Goal: Entertainment & Leisure: Consume media (video, audio)

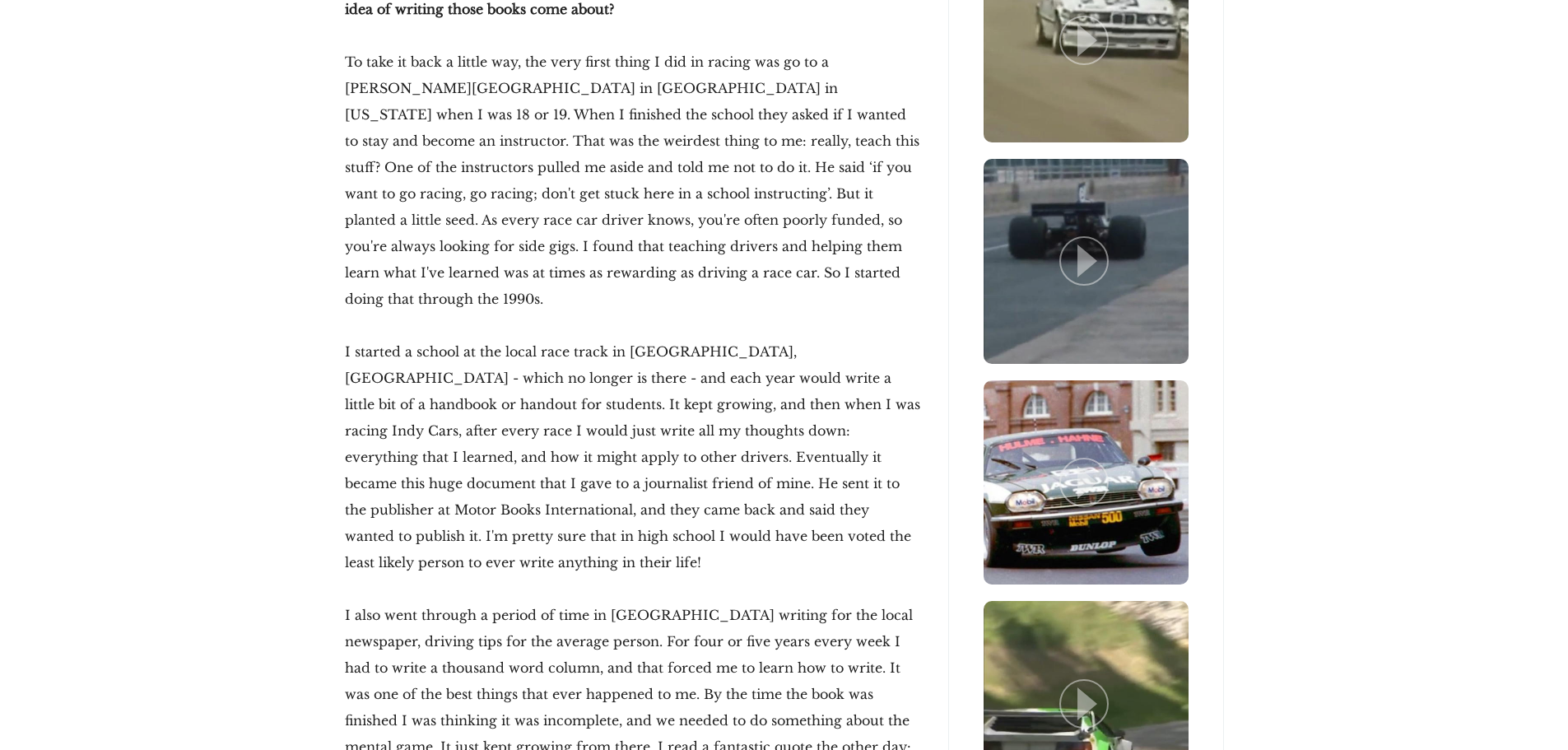
scroll to position [3788, 0]
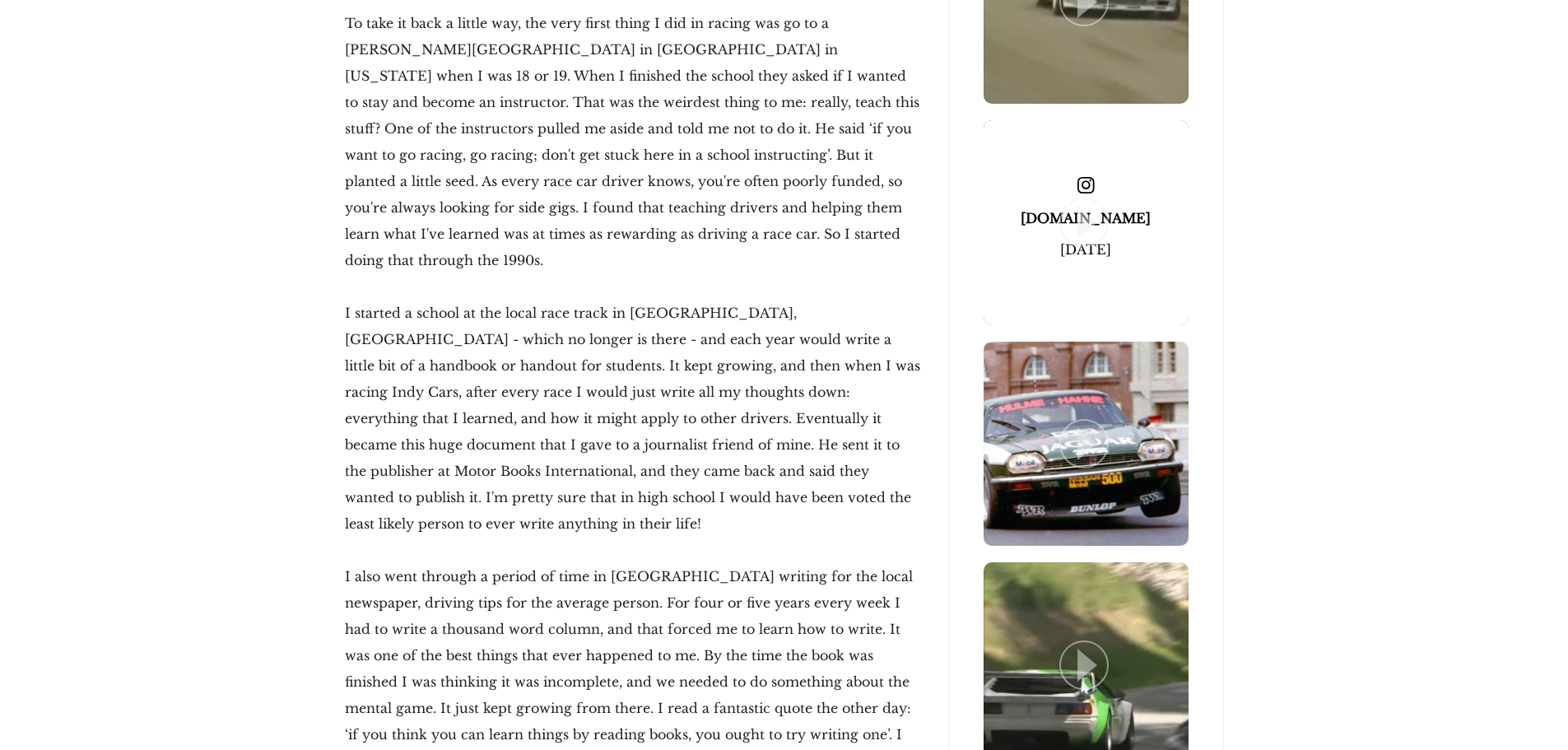
click at [1086, 229] on icon at bounding box center [1087, 223] width 20 height 33
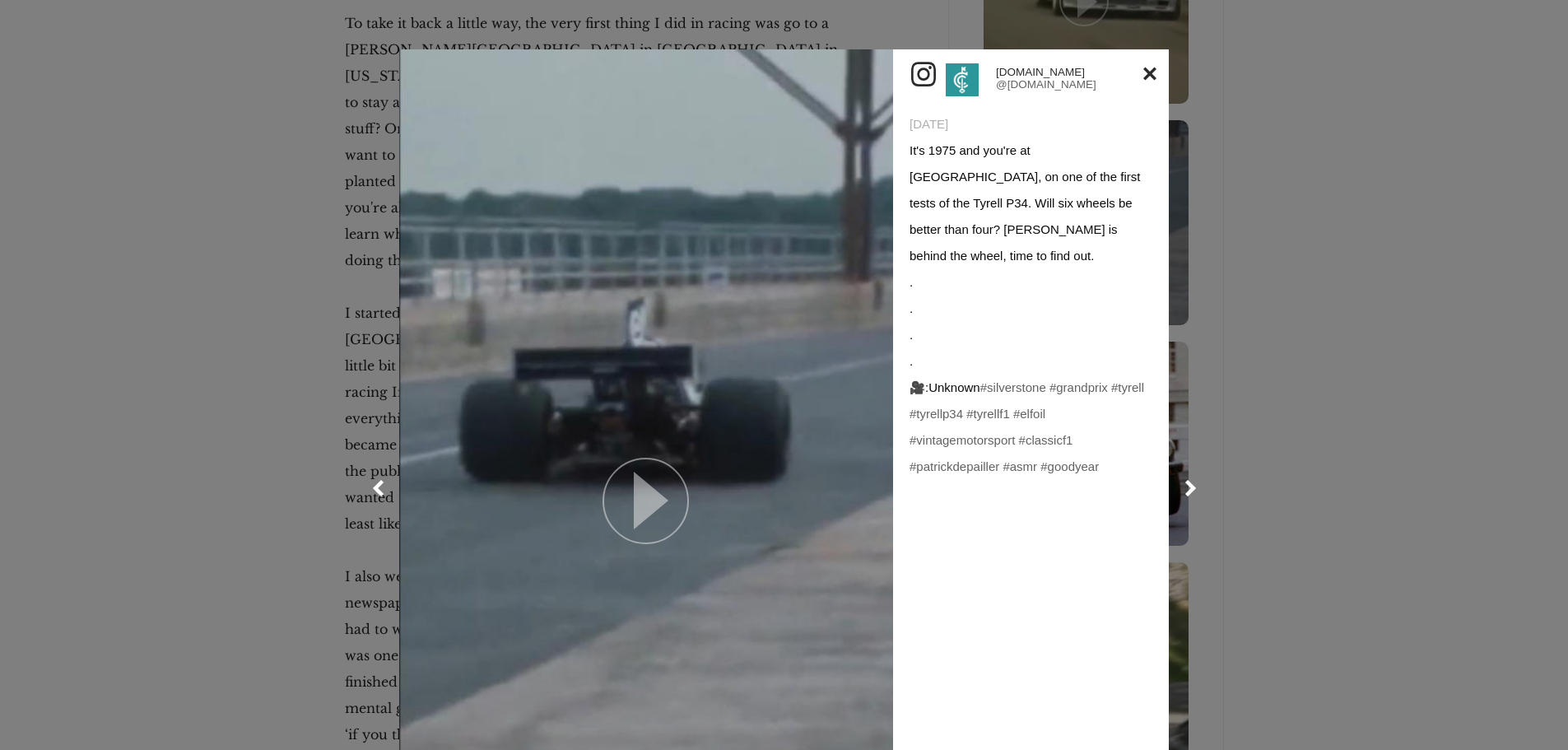
click at [711, 482] on link at bounding box center [645, 488] width 494 height 878
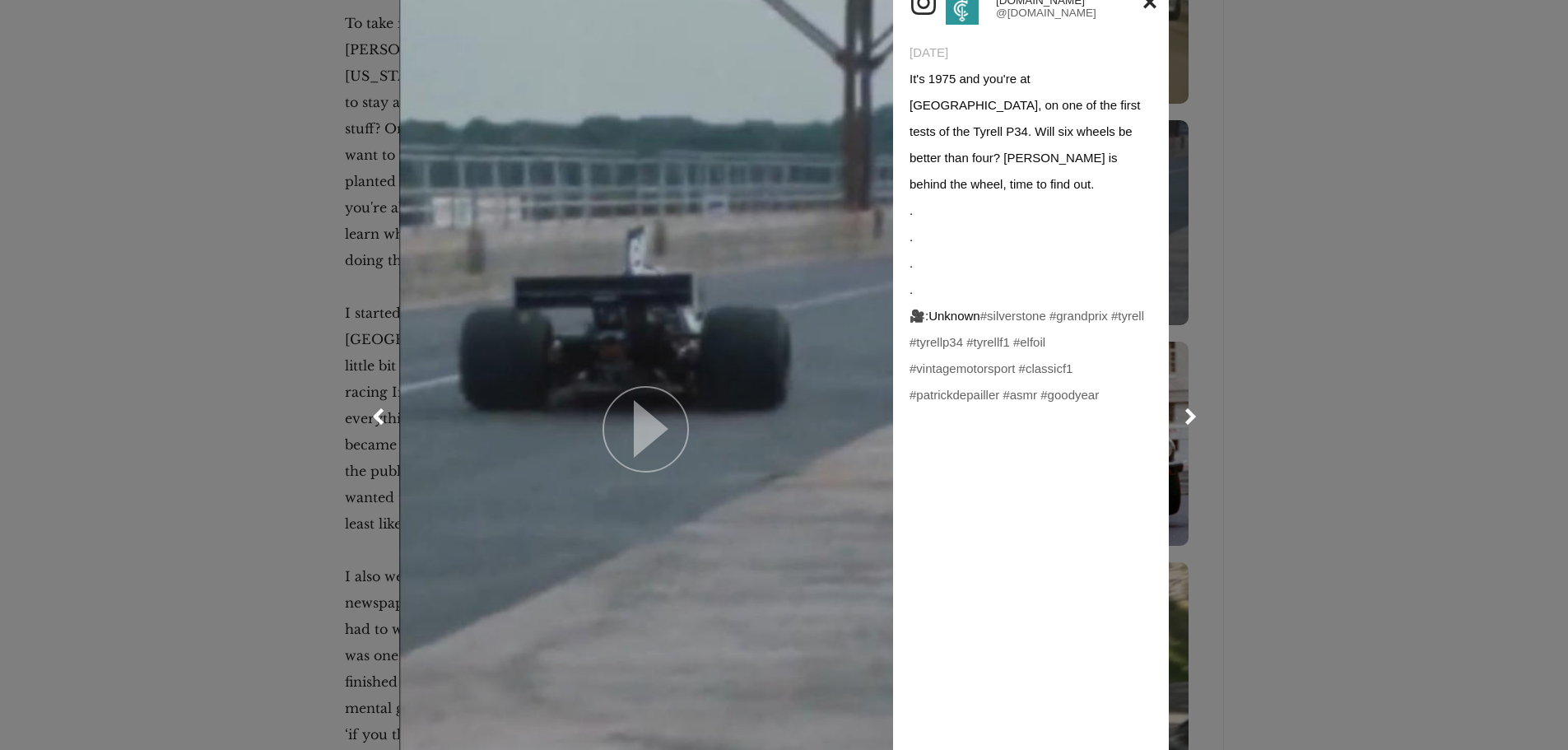
scroll to position [0, 0]
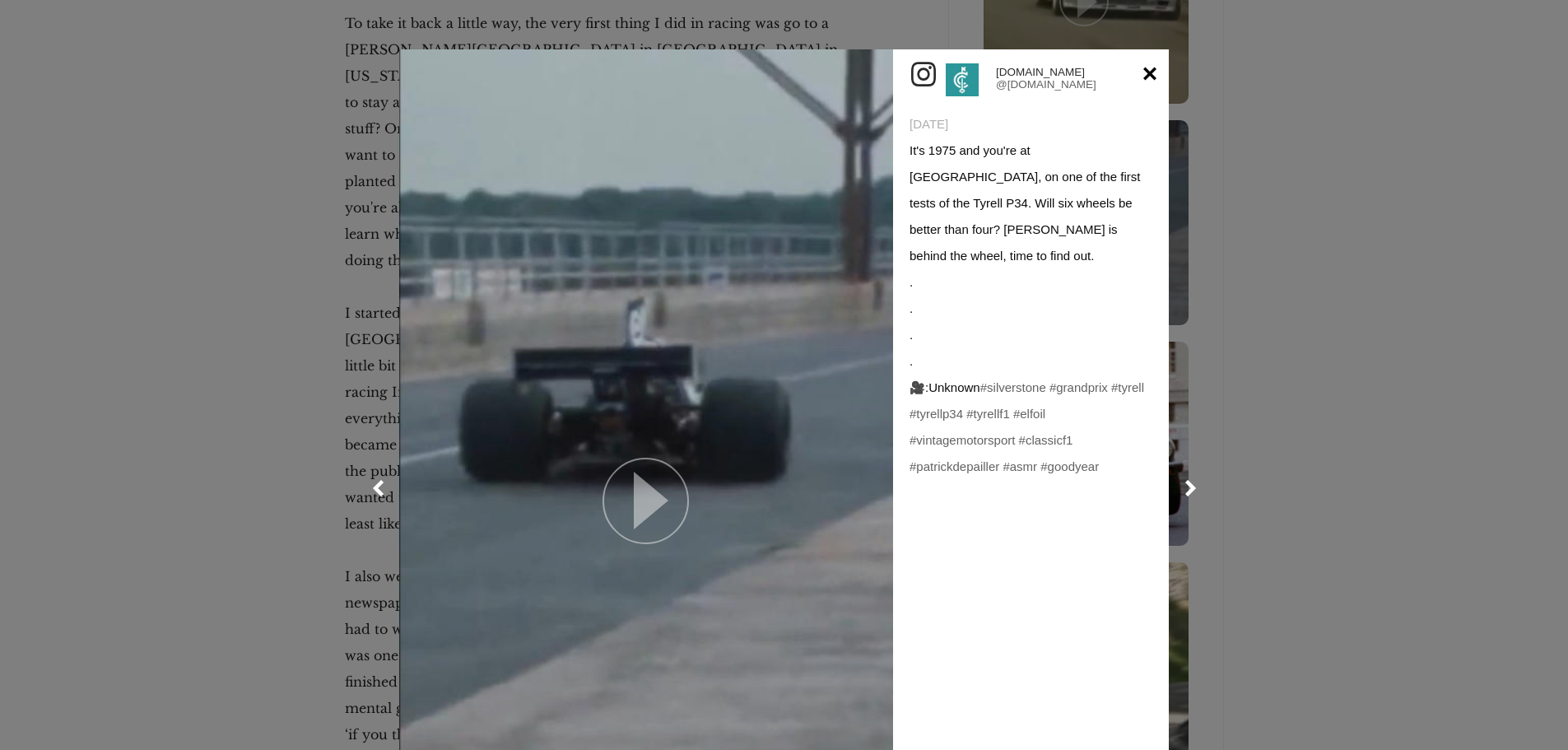
click at [1144, 73] on link at bounding box center [1150, 74] width 13 height 26
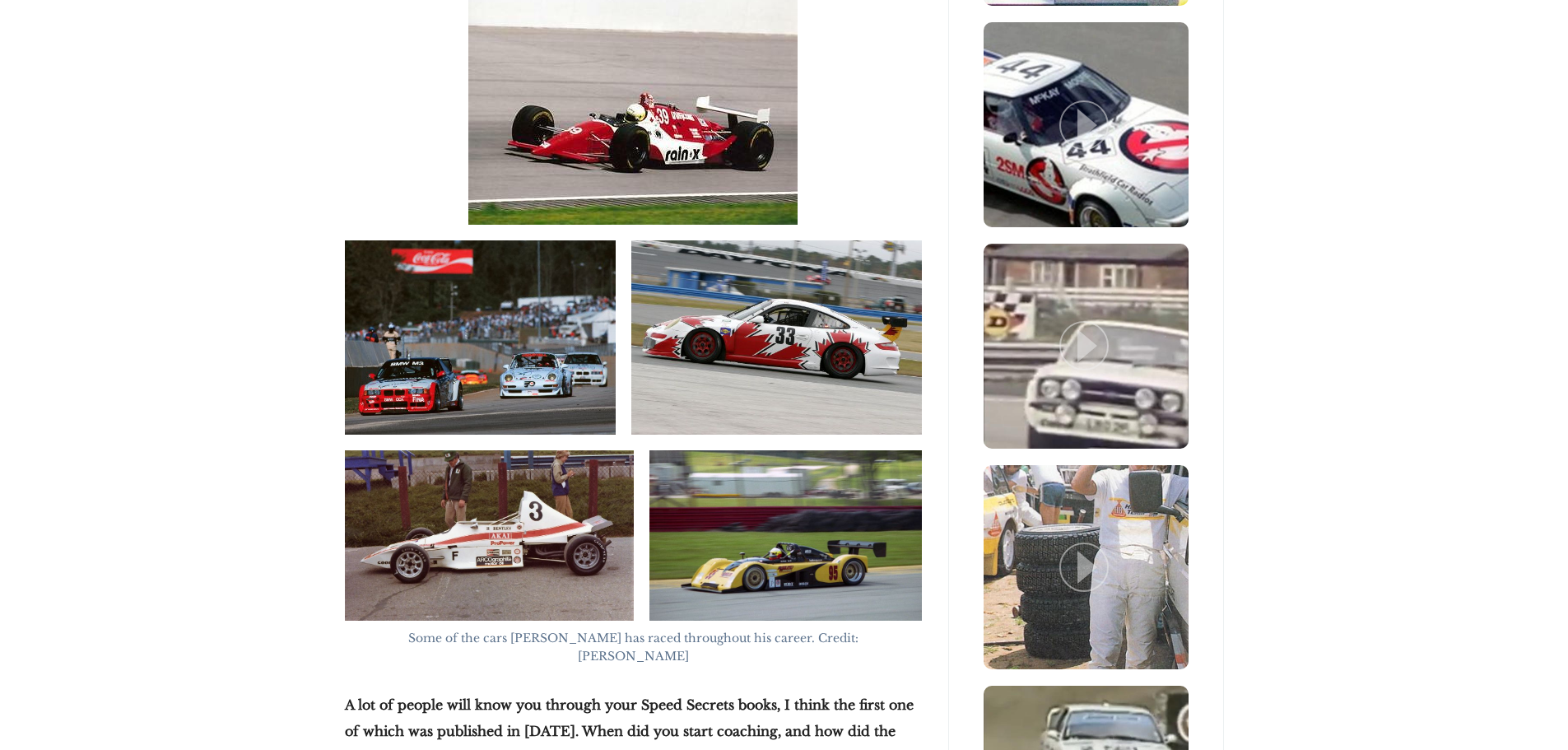
scroll to position [3046, 0]
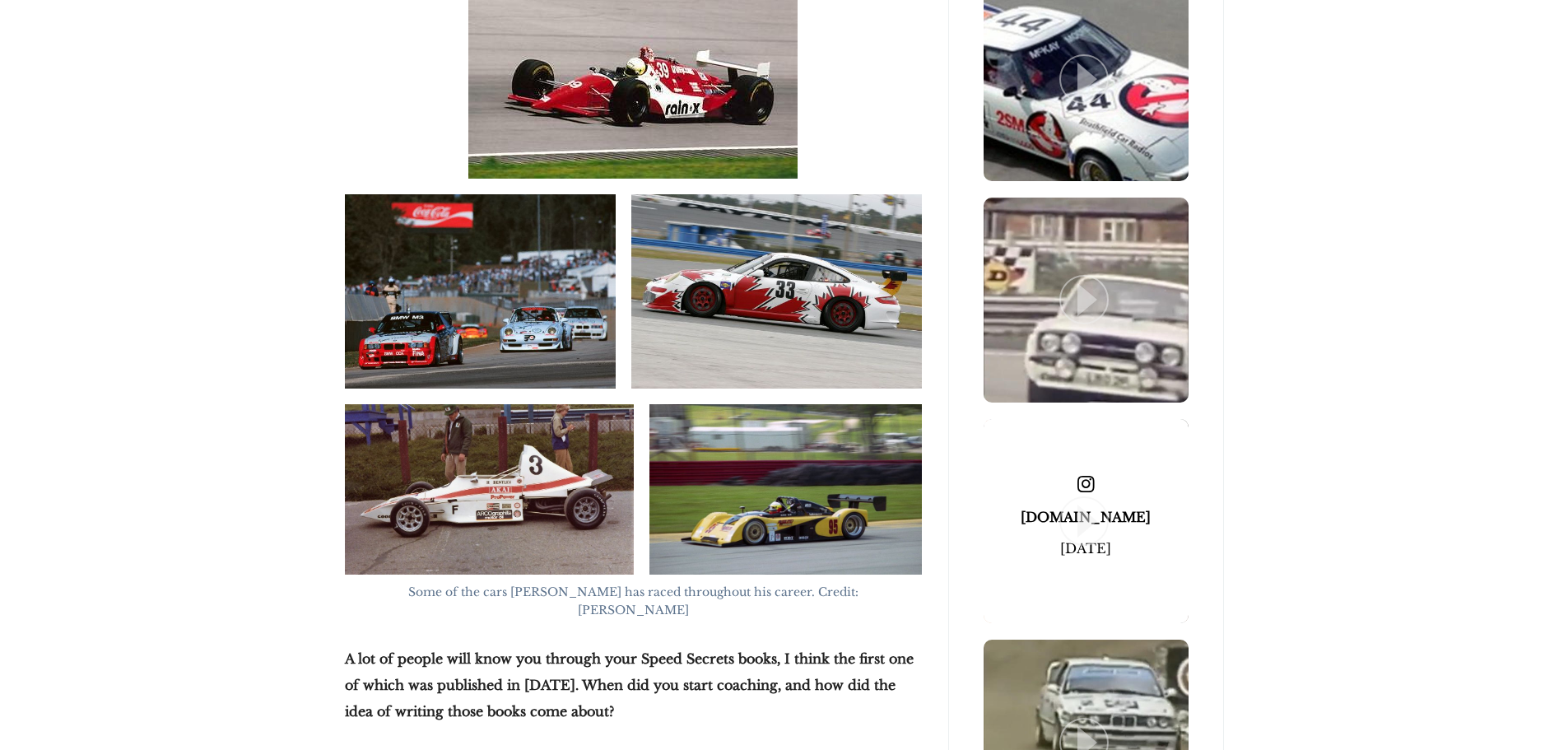
click at [1085, 511] on icon at bounding box center [1087, 521] width 20 height 33
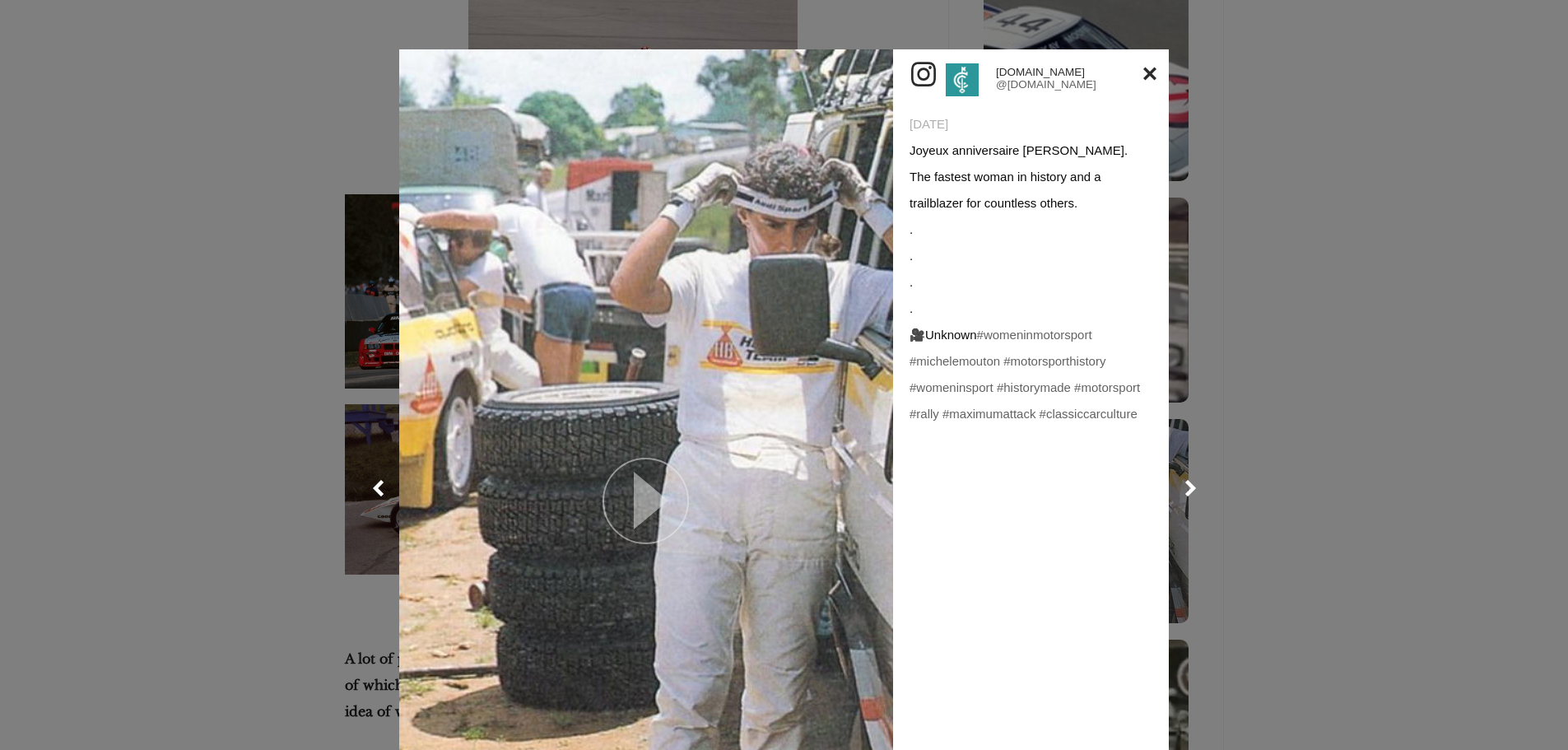
click at [658, 488] on icon at bounding box center [651, 501] width 34 height 58
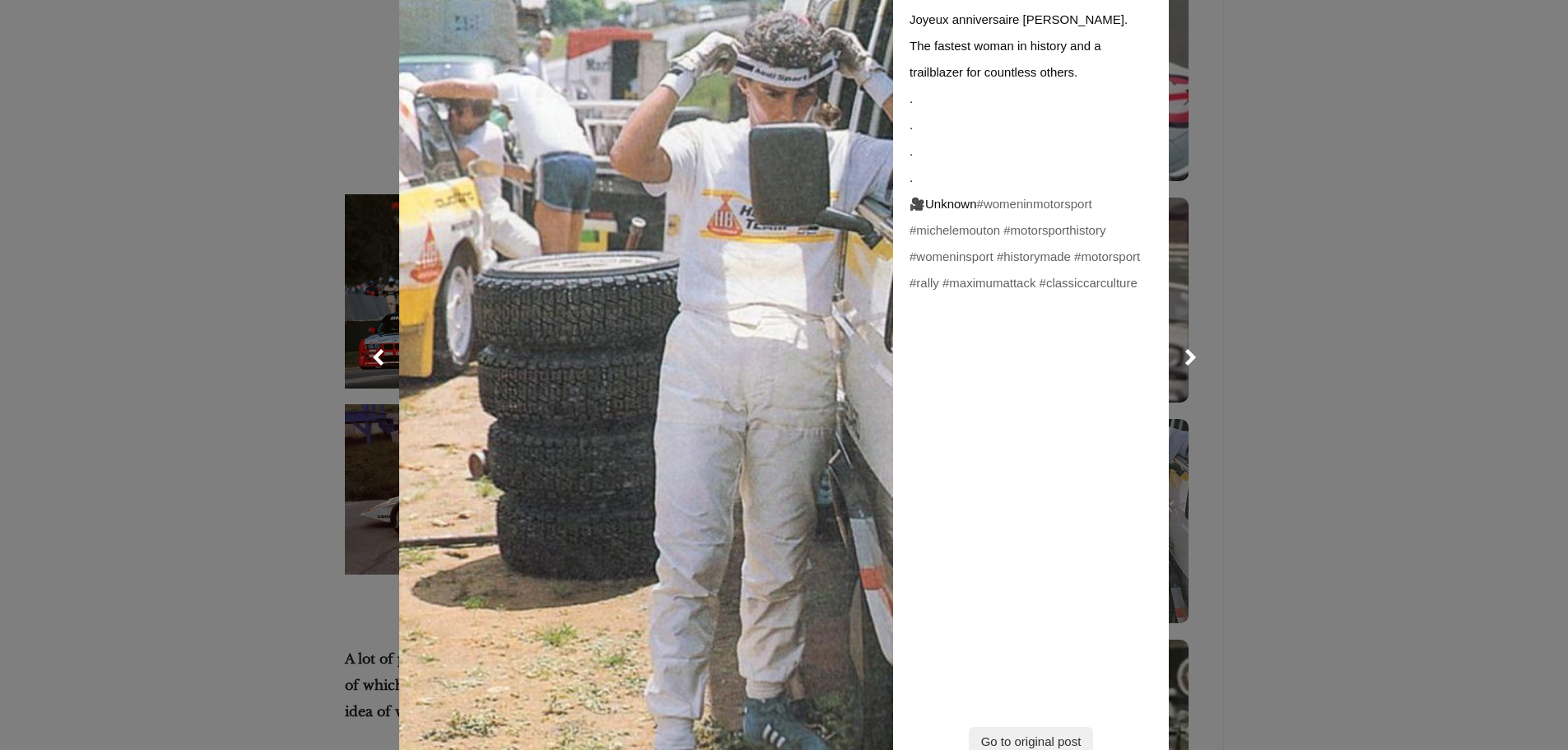
scroll to position [165, 0]
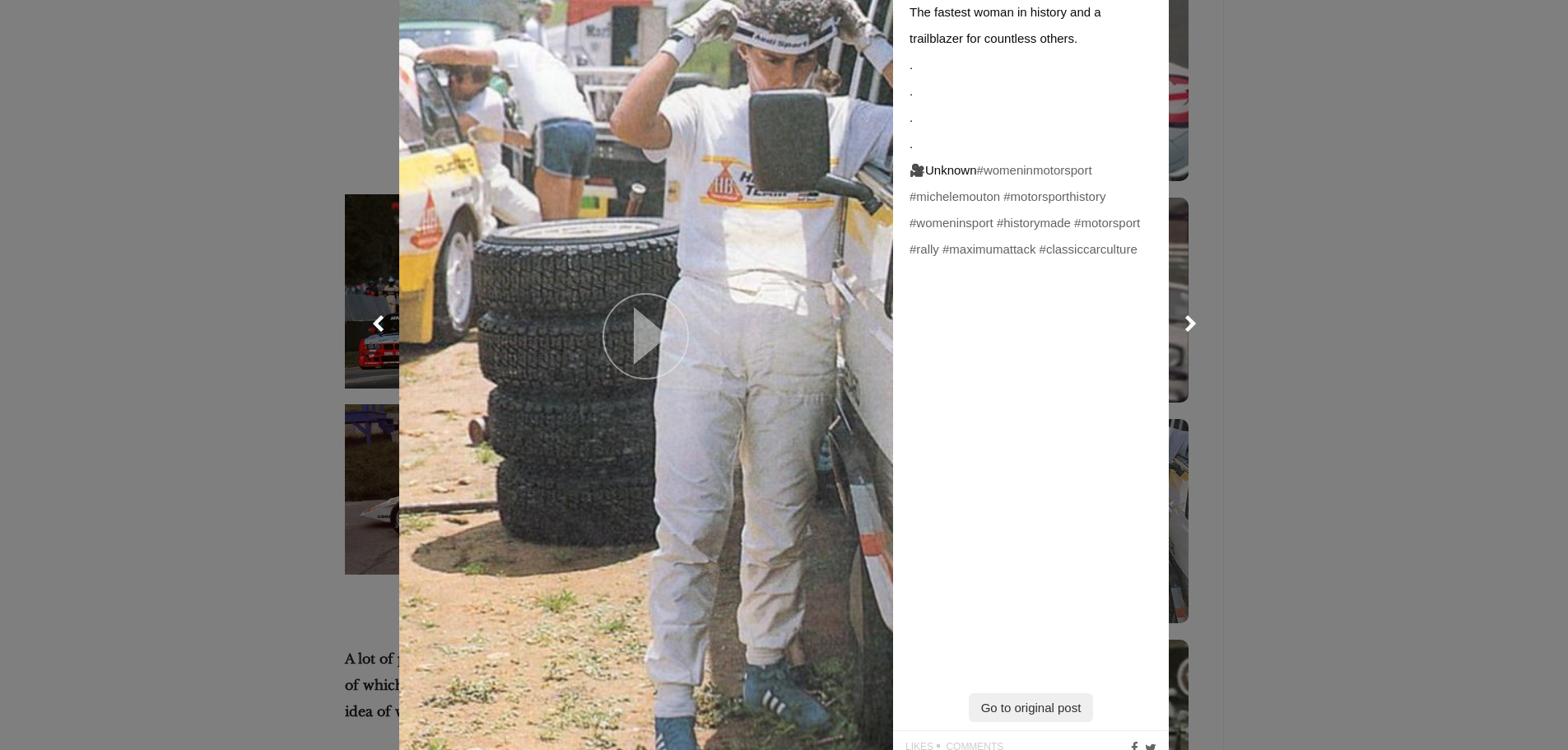
click at [638, 326] on icon at bounding box center [651, 336] width 34 height 58
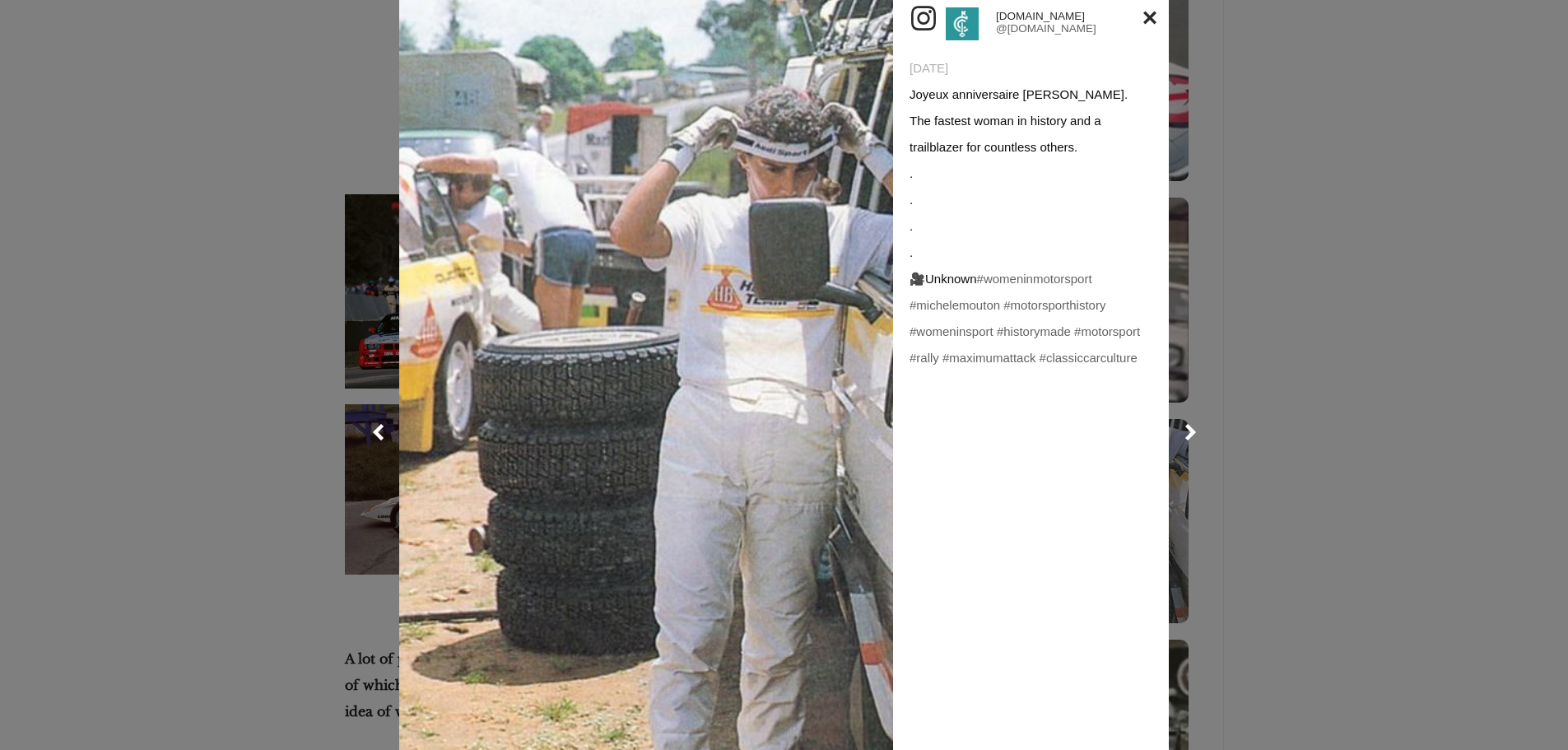
scroll to position [82, 0]
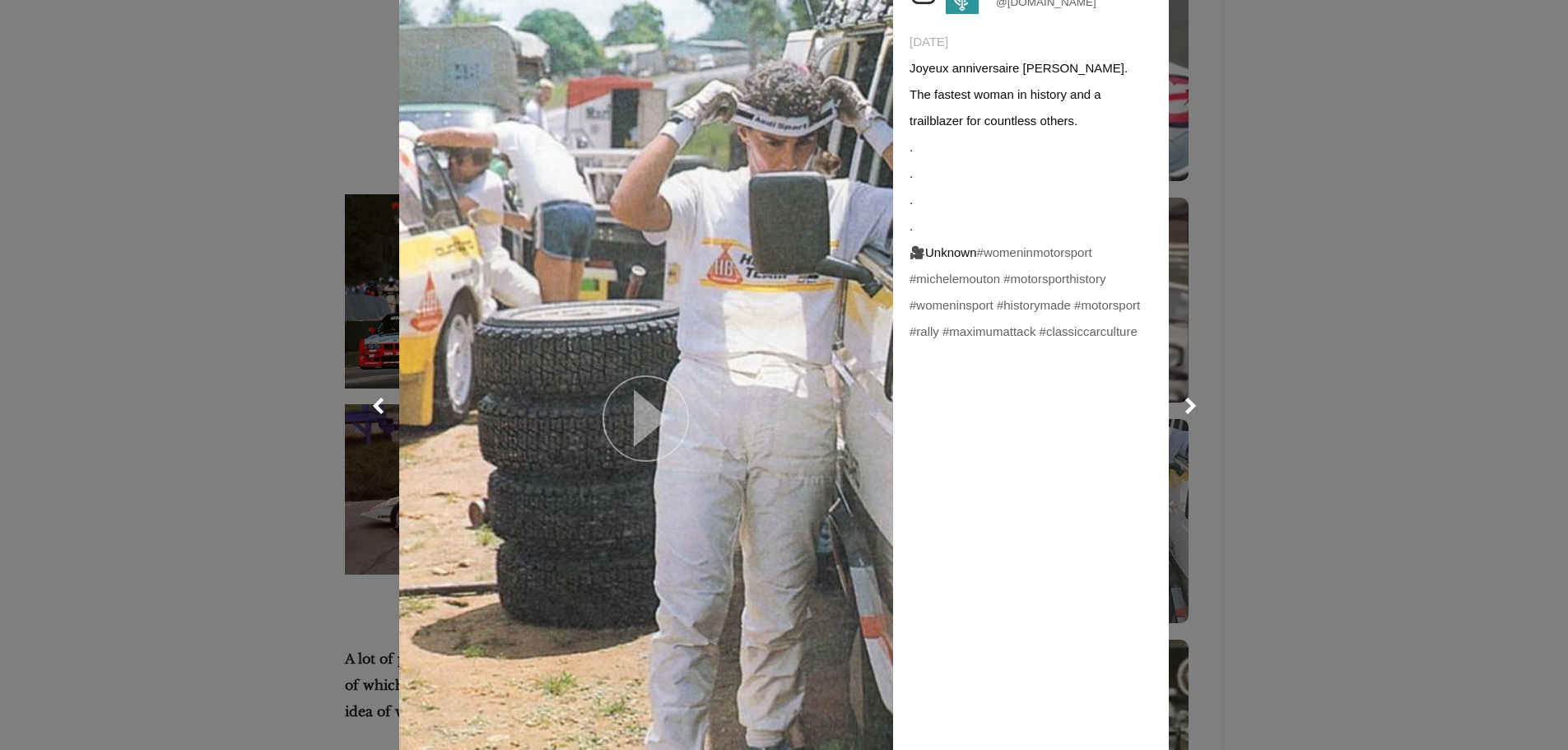
click at [650, 432] on icon at bounding box center [651, 418] width 34 height 58
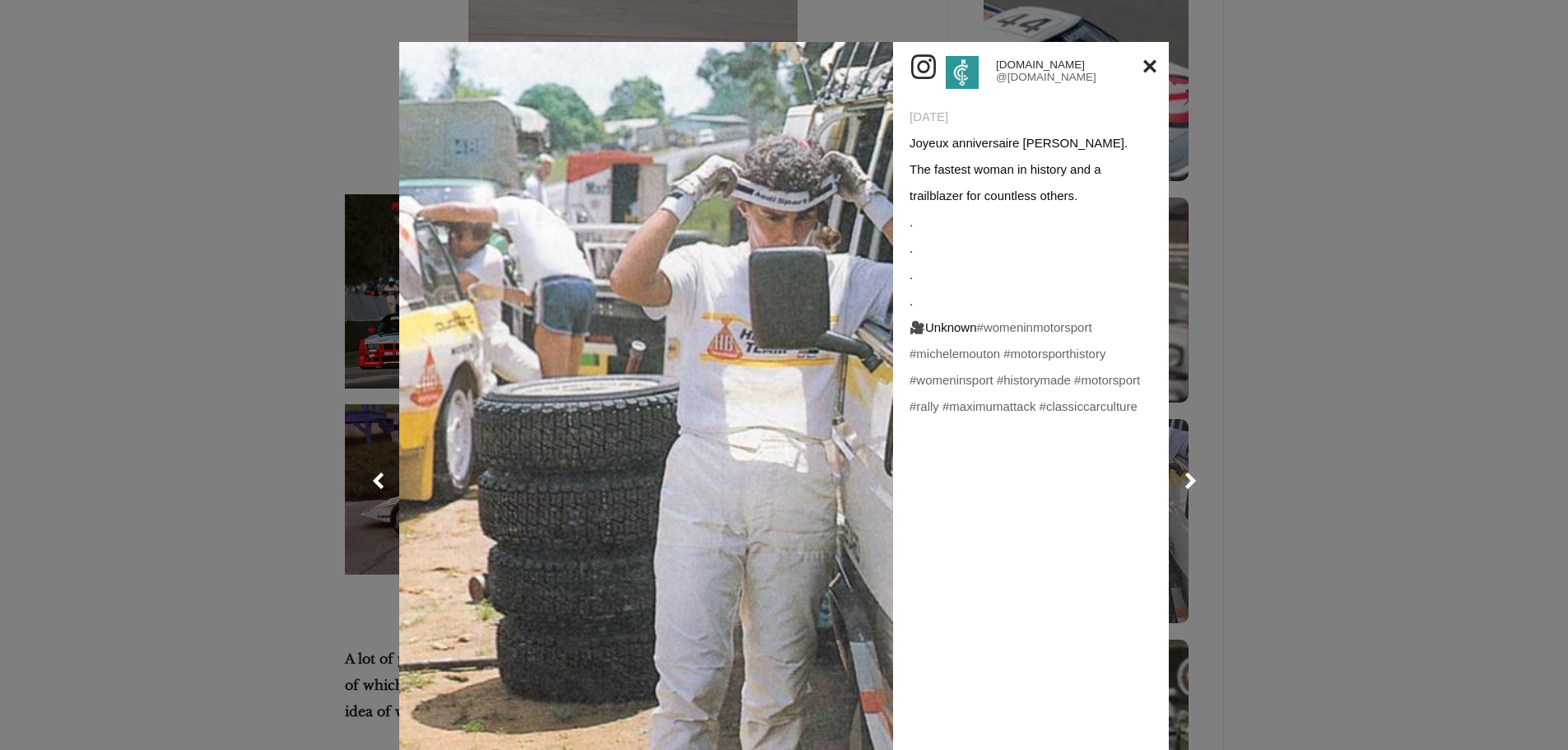
scroll to position [0, 0]
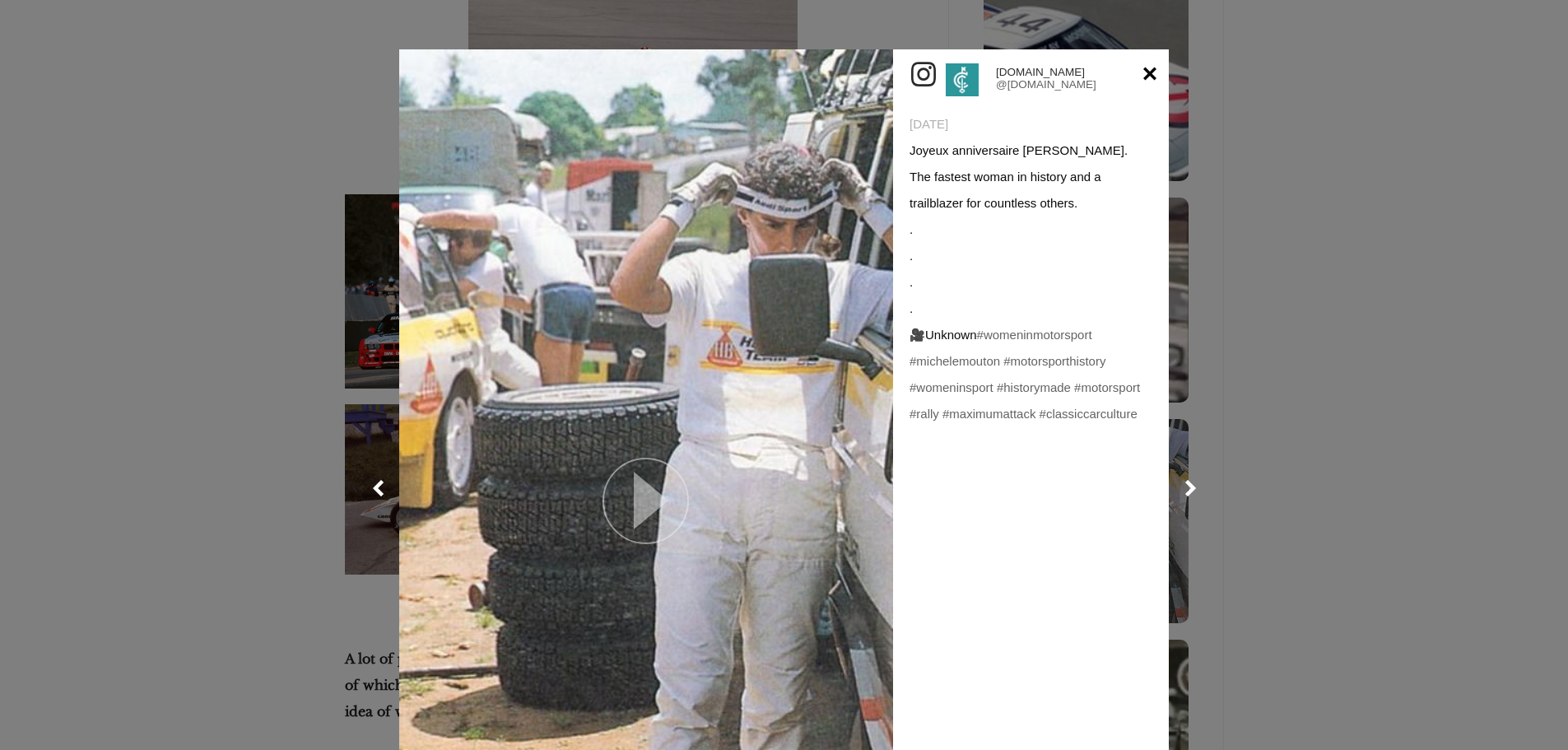
click at [1149, 73] on link at bounding box center [1150, 74] width 13 height 26
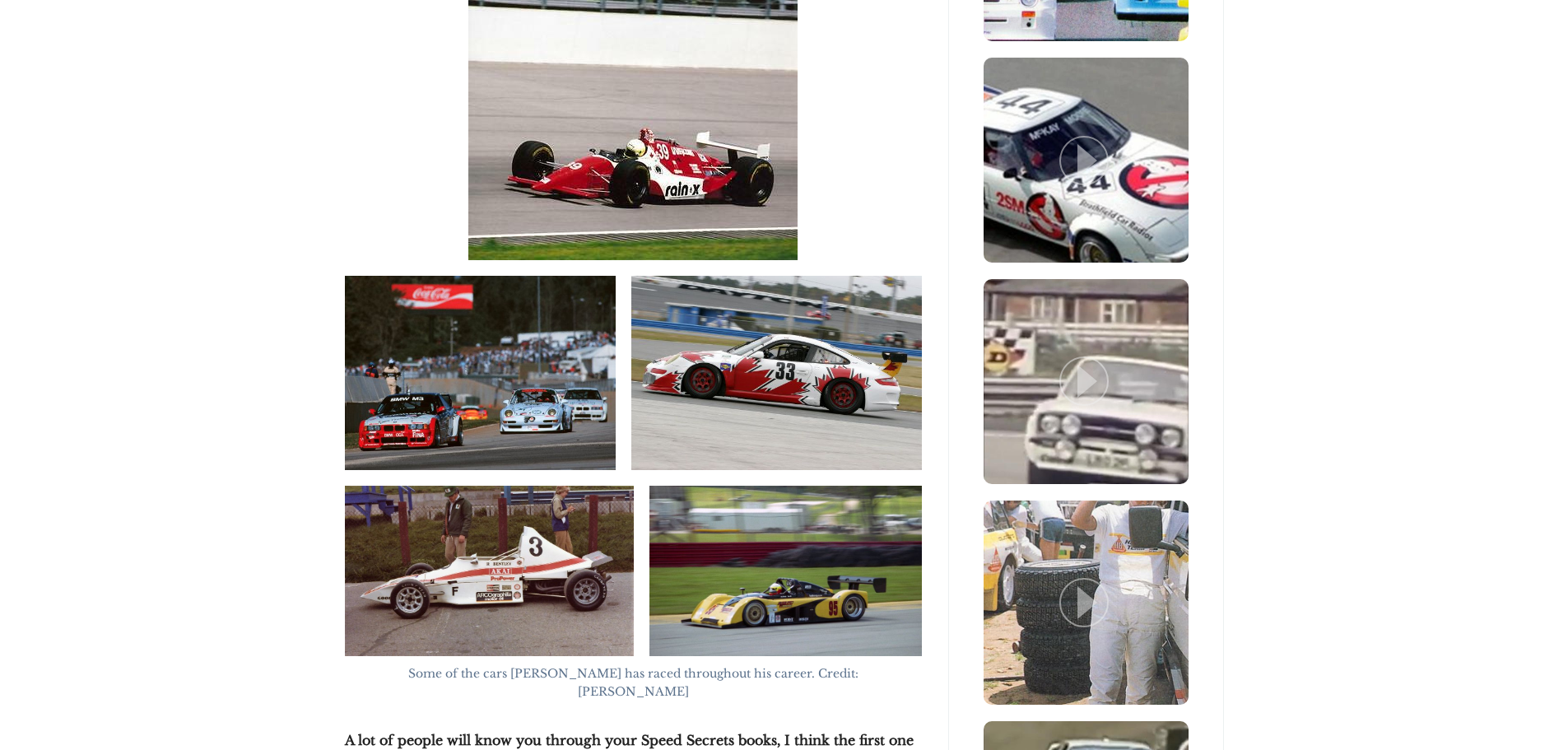
scroll to position [2800, 0]
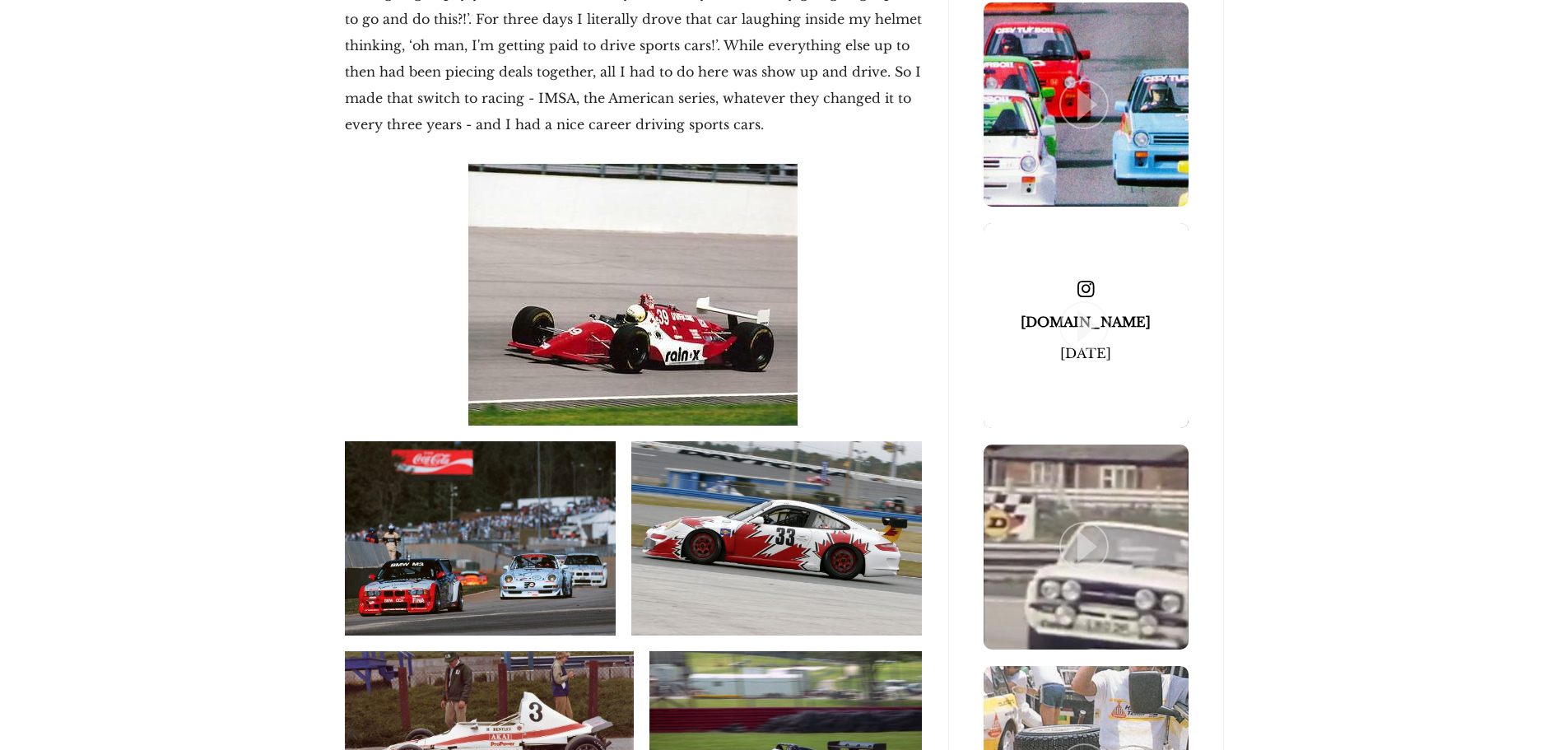
click at [1055, 358] on span at bounding box center [1087, 325] width 205 height 205
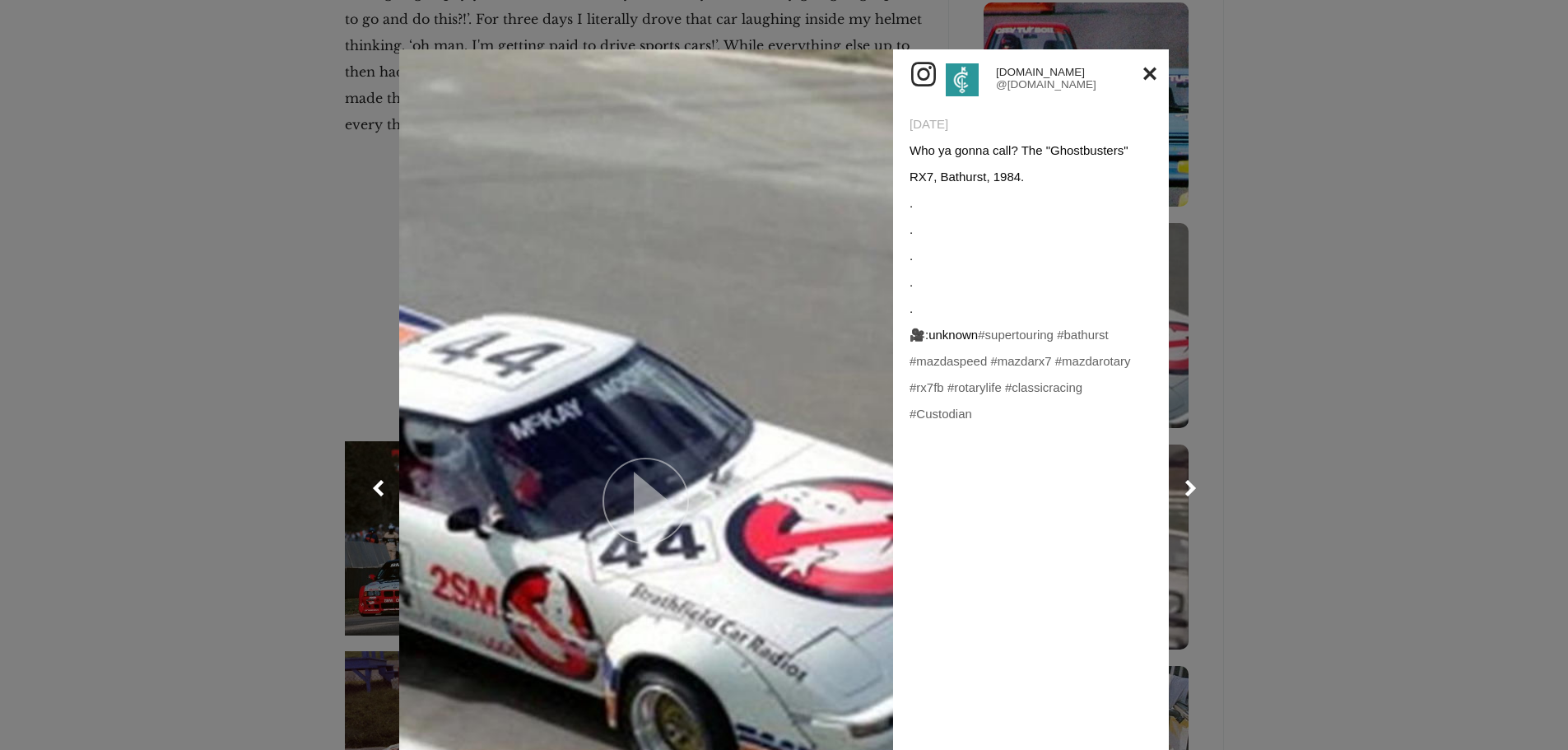
click at [656, 472] on icon at bounding box center [651, 501] width 34 height 58
click at [1150, 79] on link at bounding box center [1150, 74] width 13 height 26
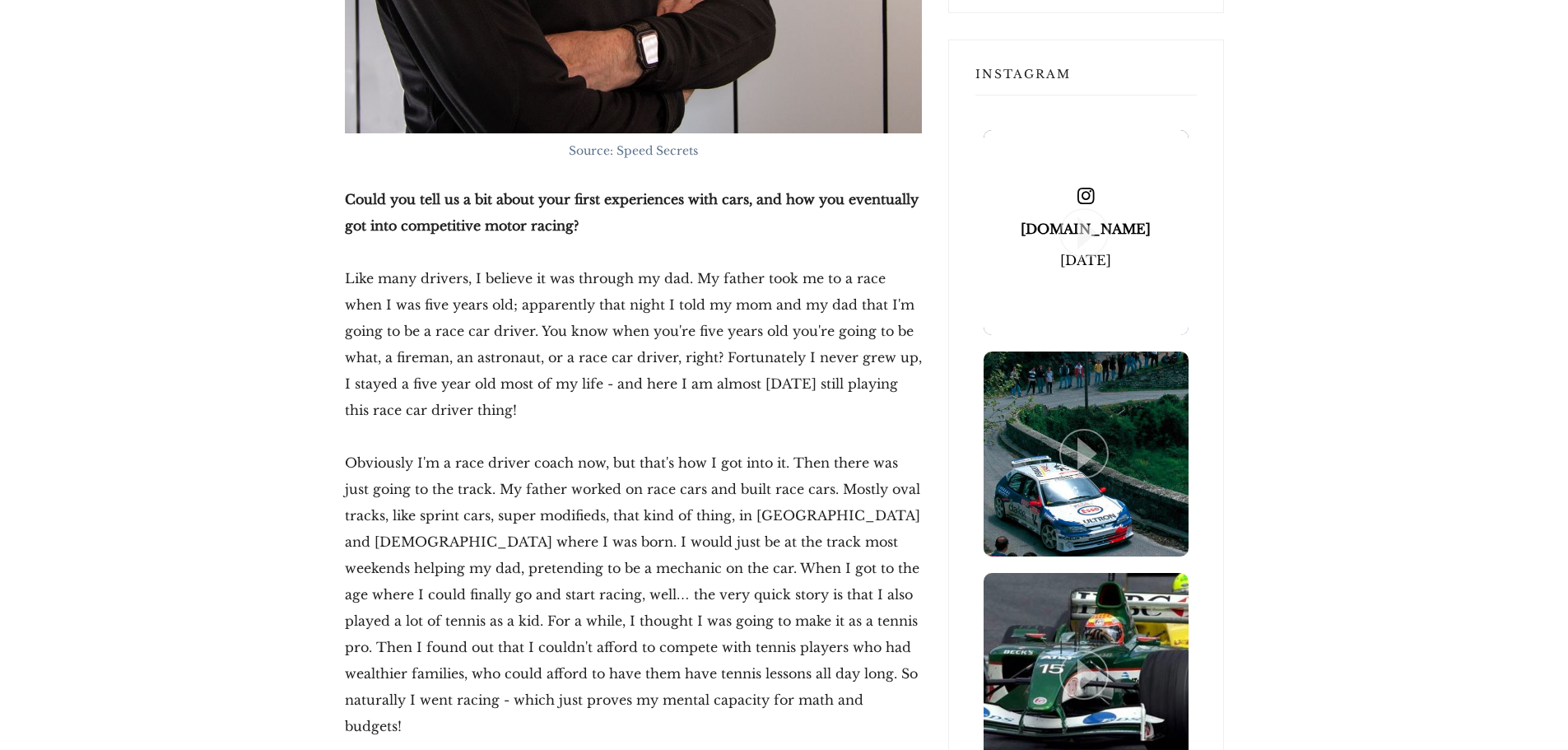
scroll to position [1565, 0]
click at [1121, 249] on span at bounding box center [1087, 233] width 205 height 205
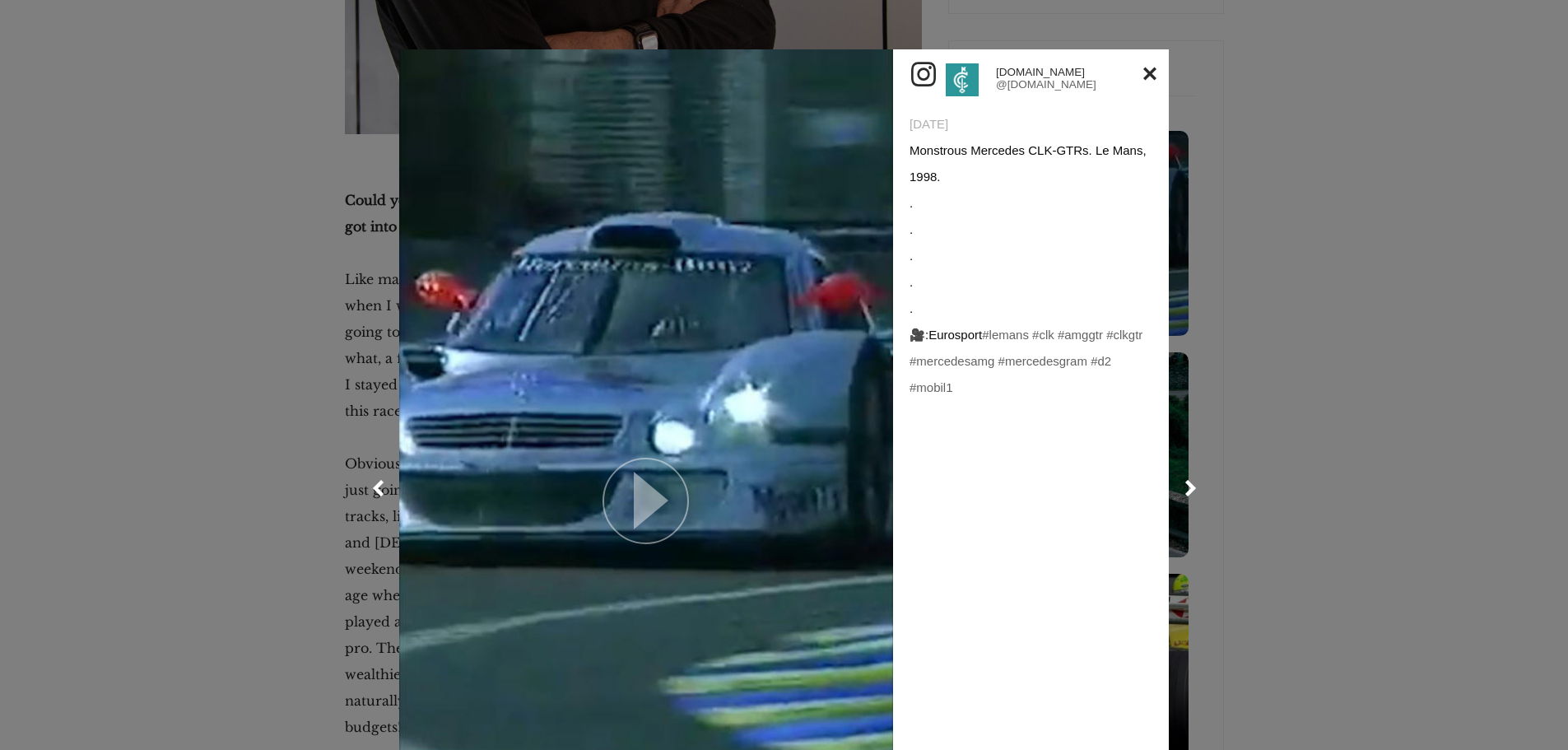
click at [647, 472] on icon at bounding box center [651, 501] width 34 height 58
click at [1144, 71] on link at bounding box center [1150, 74] width 13 height 26
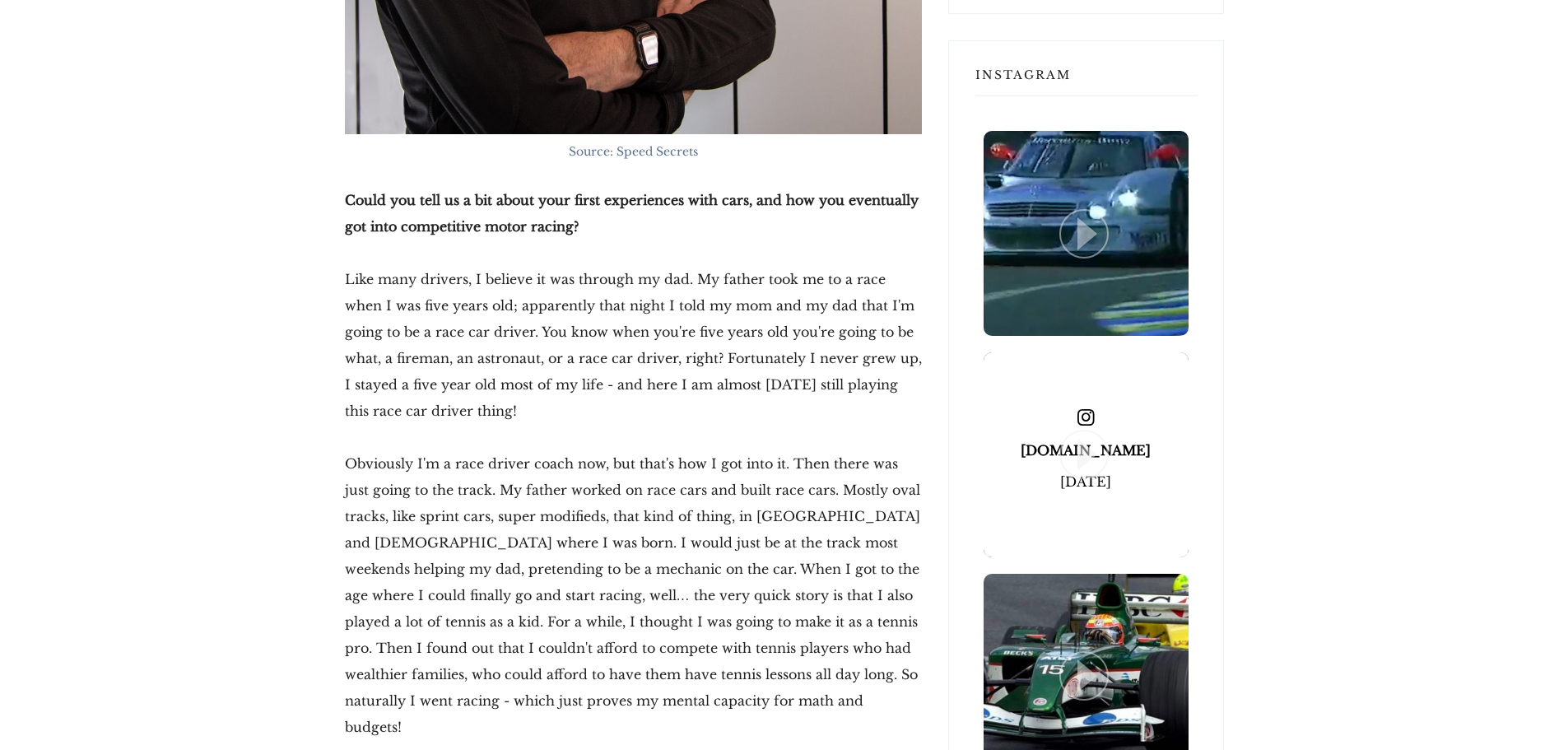
click at [1144, 429] on span at bounding box center [1087, 455] width 205 height 205
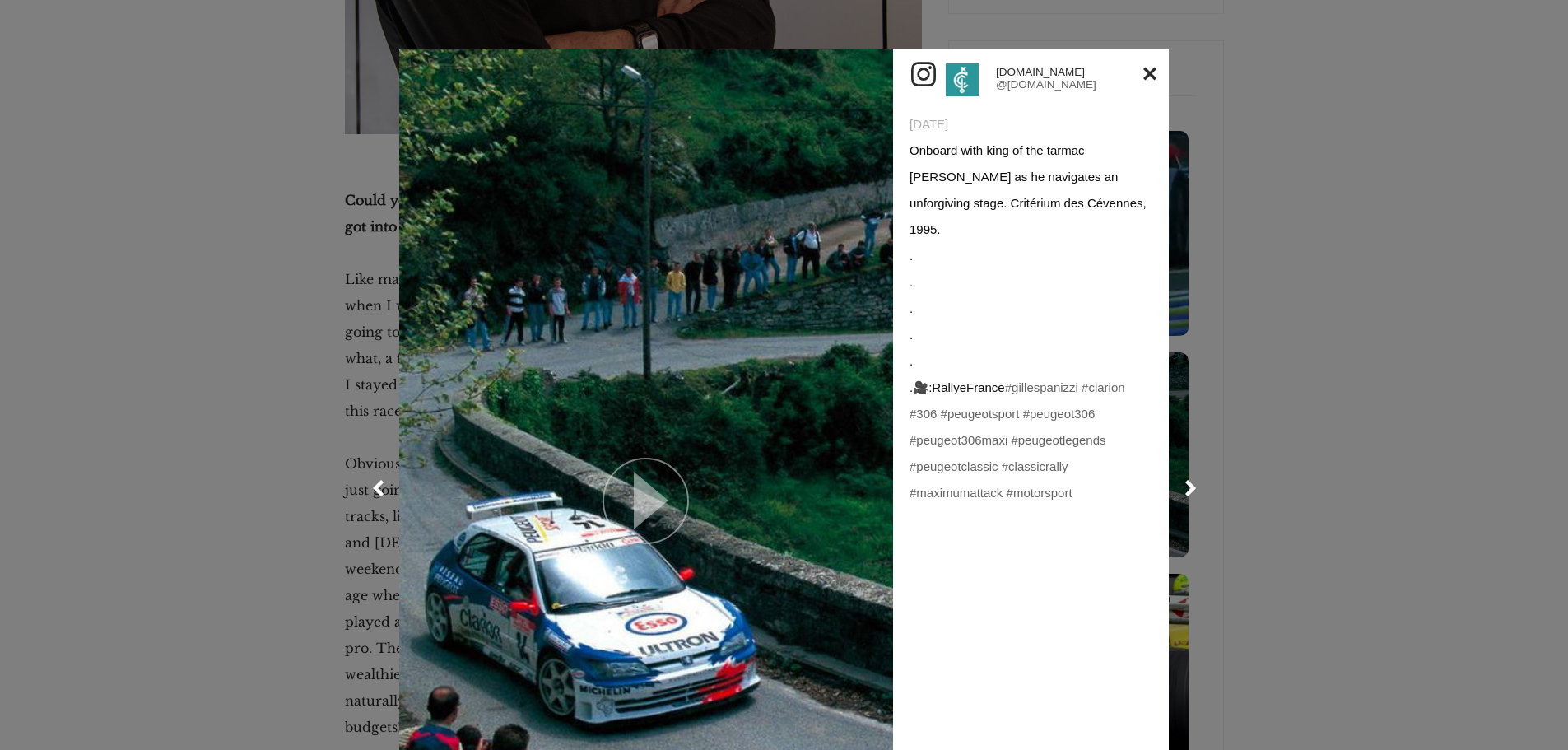
click at [652, 472] on icon at bounding box center [651, 501] width 34 height 58
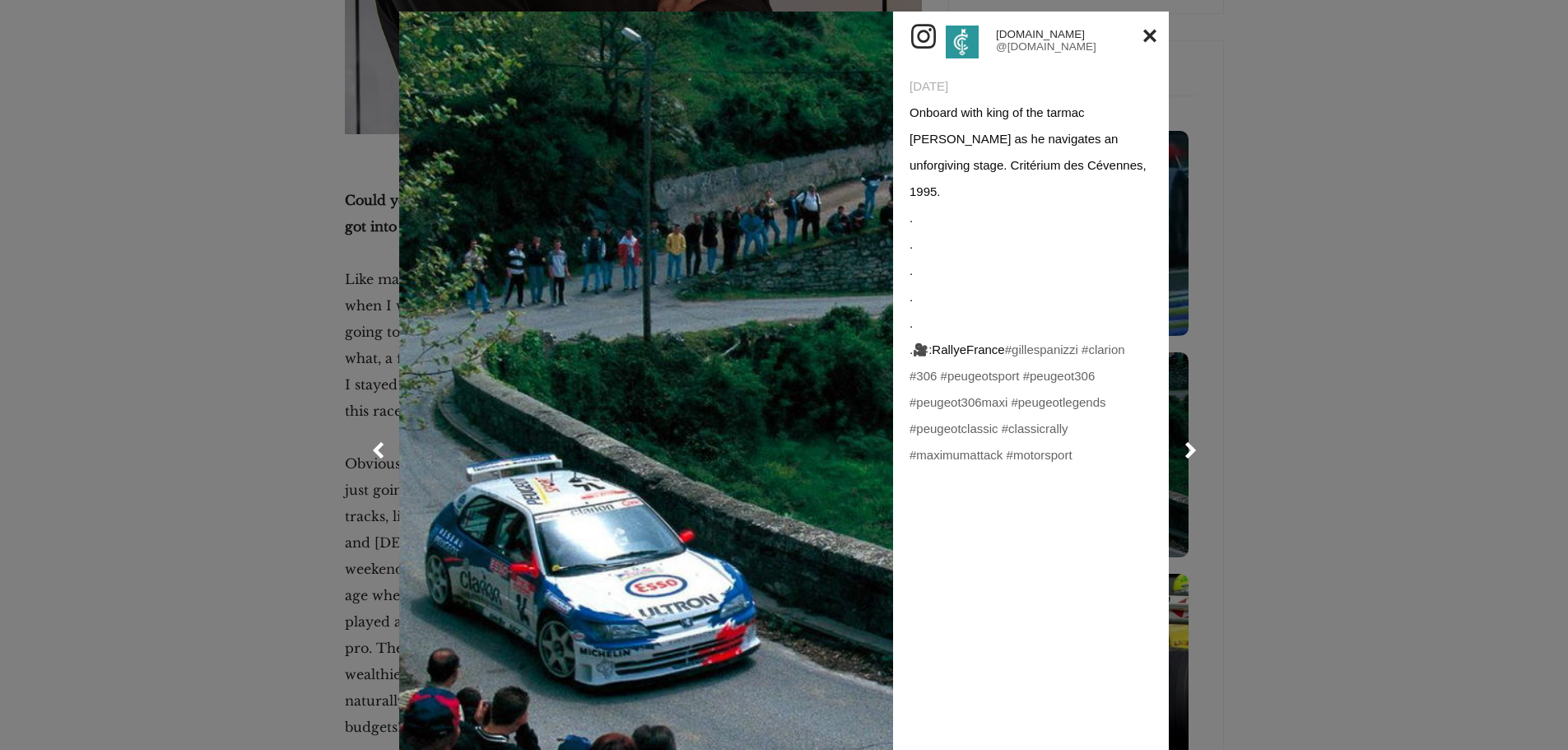
scroll to position [0, 0]
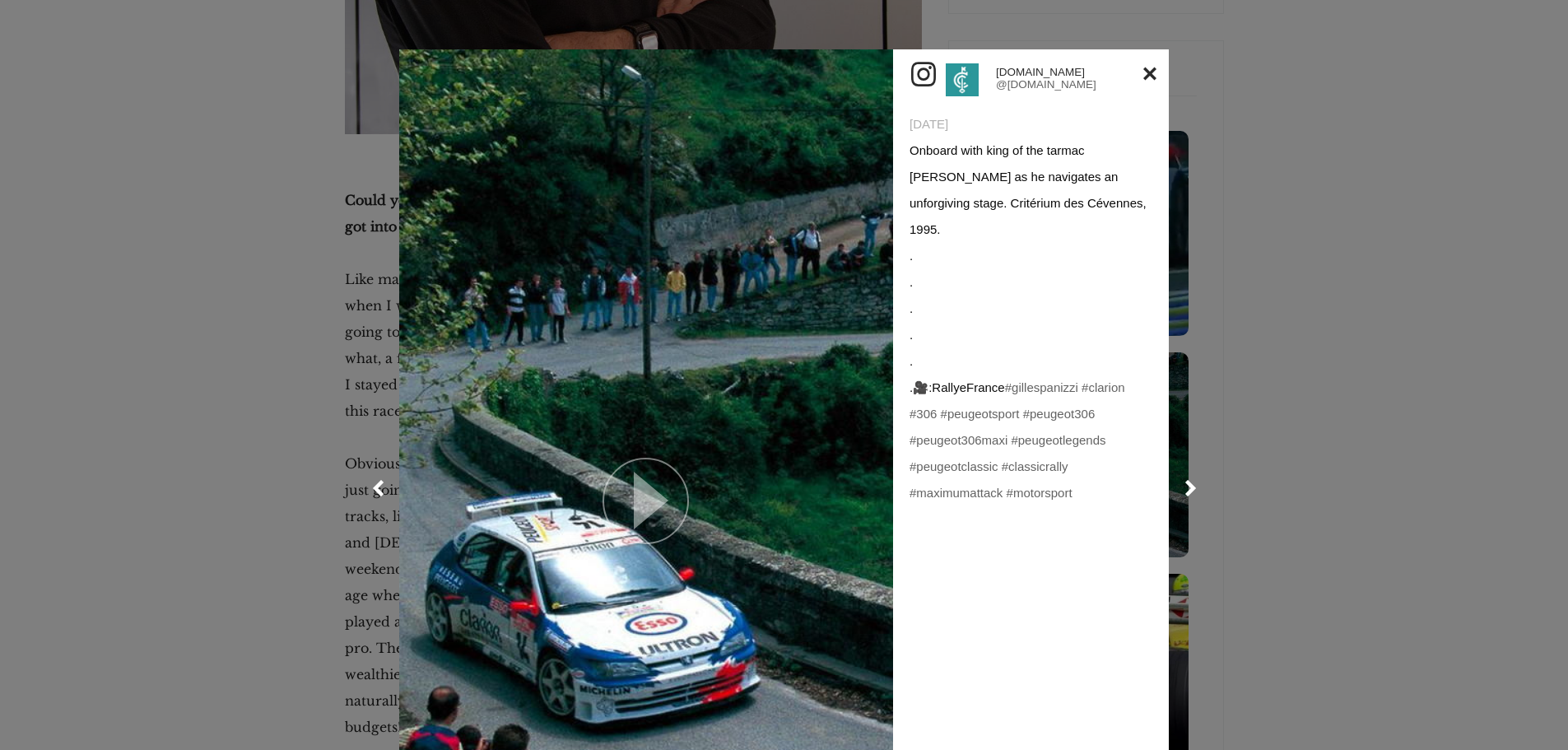
click at [640, 472] on icon at bounding box center [651, 501] width 34 height 58
click at [1147, 68] on link at bounding box center [1150, 74] width 13 height 26
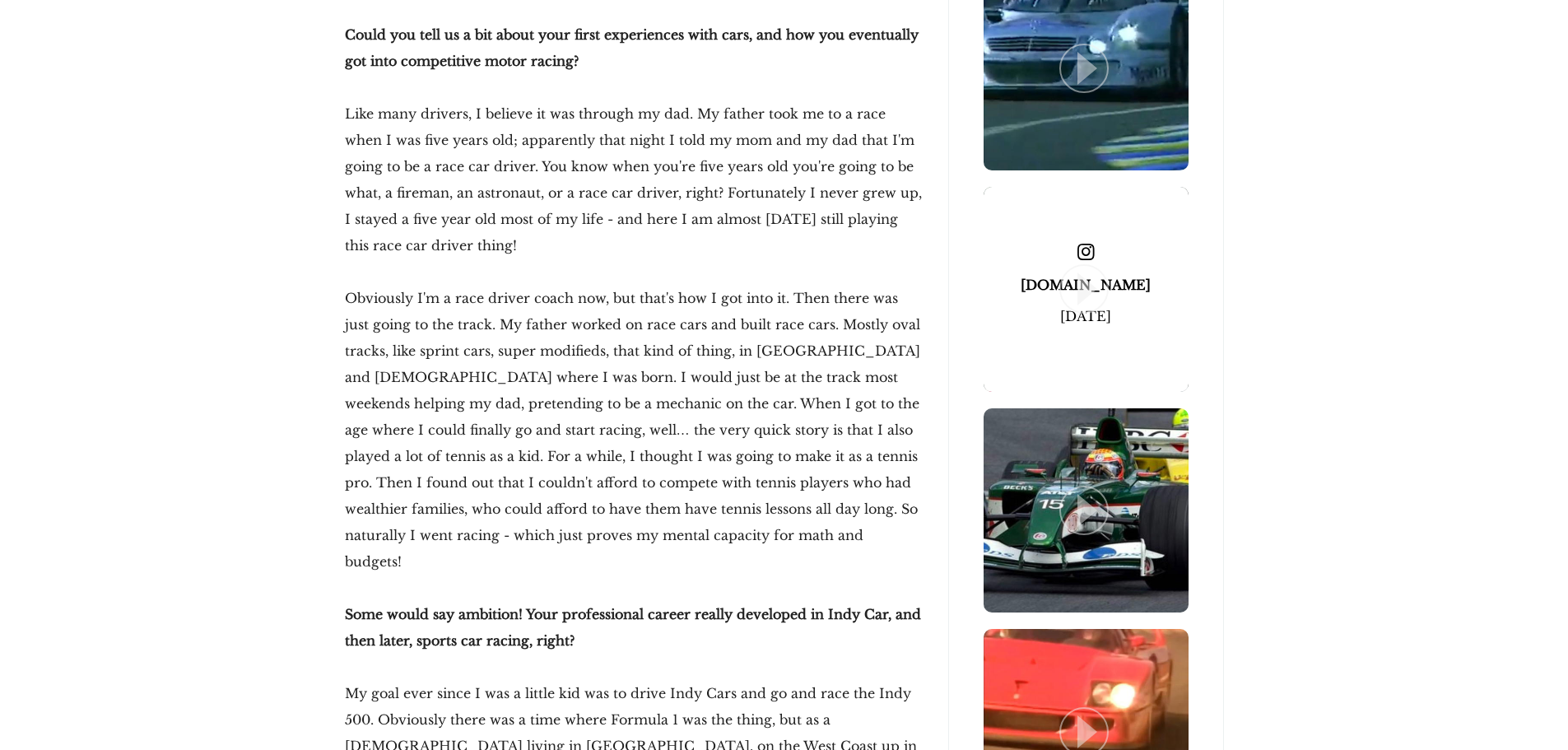
scroll to position [1811, 0]
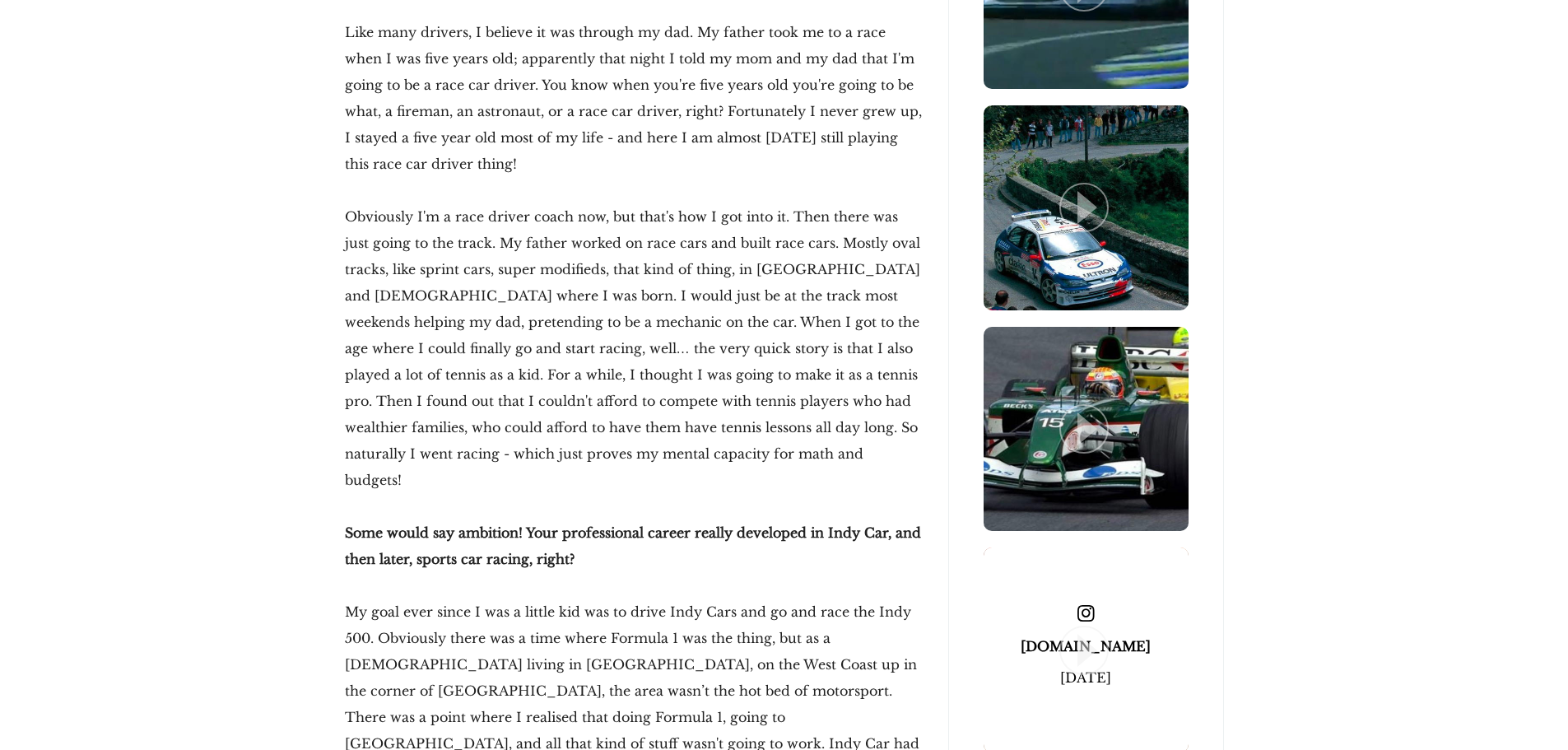
click at [1114, 613] on span at bounding box center [1087, 650] width 205 height 205
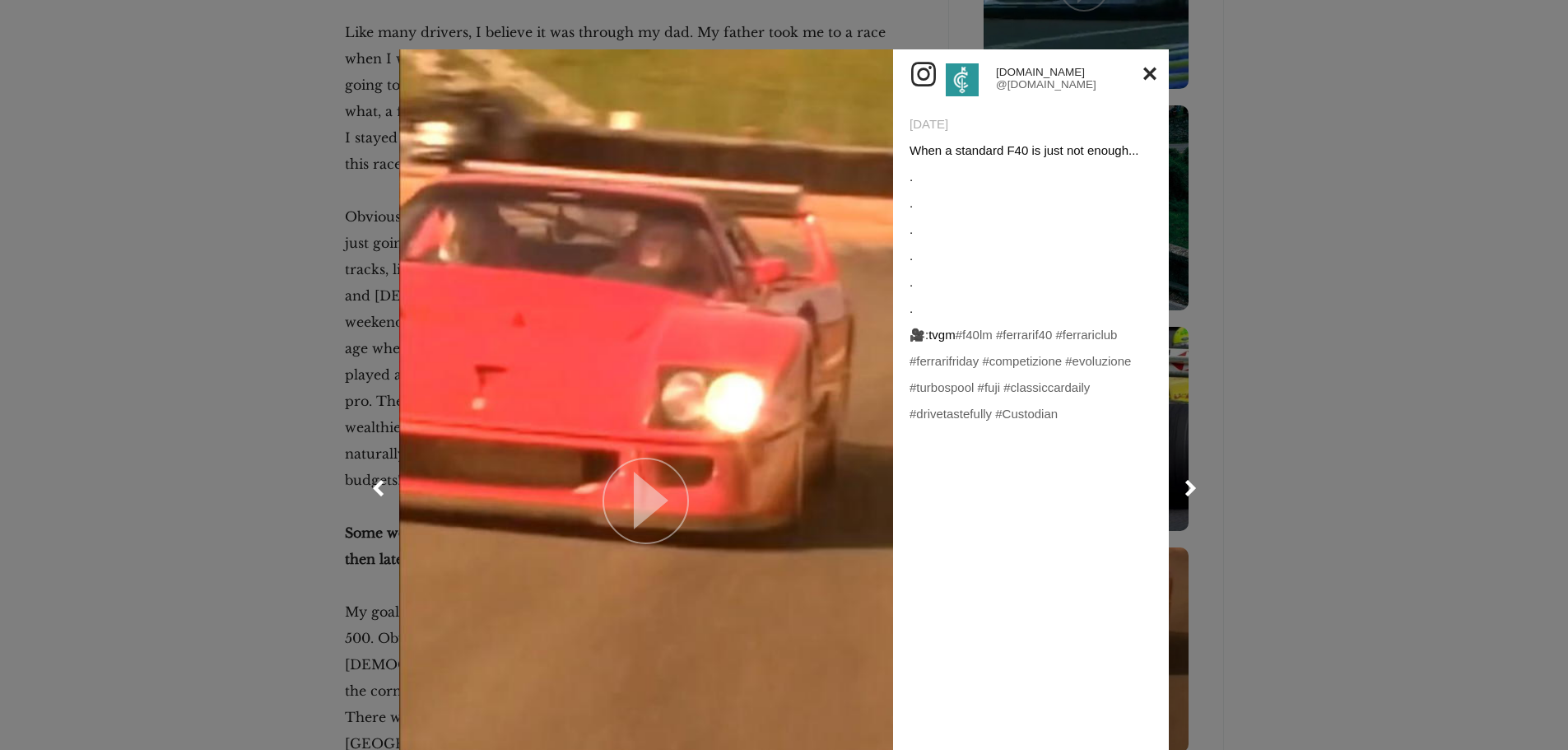
click at [619, 452] on link at bounding box center [645, 488] width 494 height 878
click at [1147, 72] on link at bounding box center [1150, 74] width 13 height 26
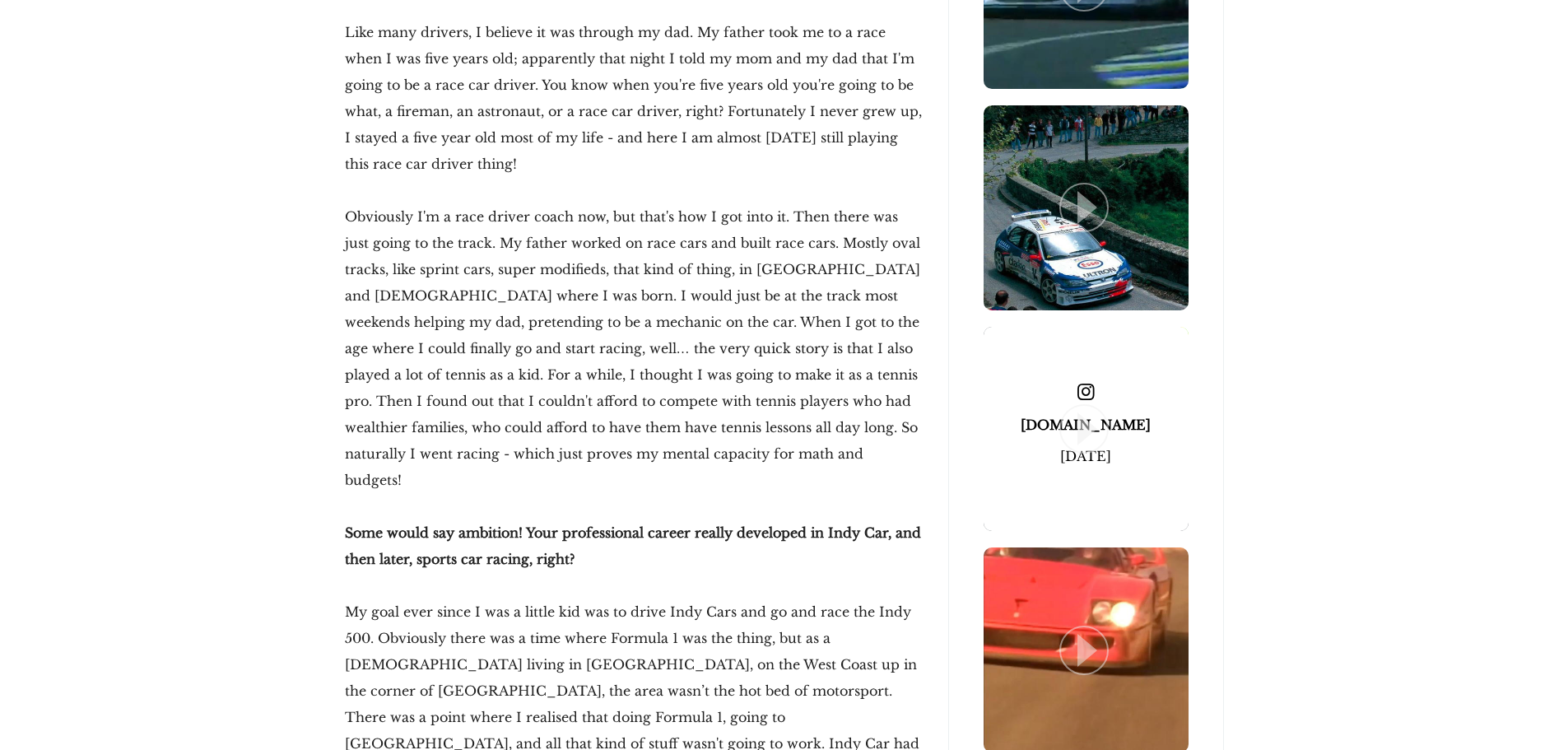
click at [1116, 361] on span at bounding box center [1087, 430] width 205 height 205
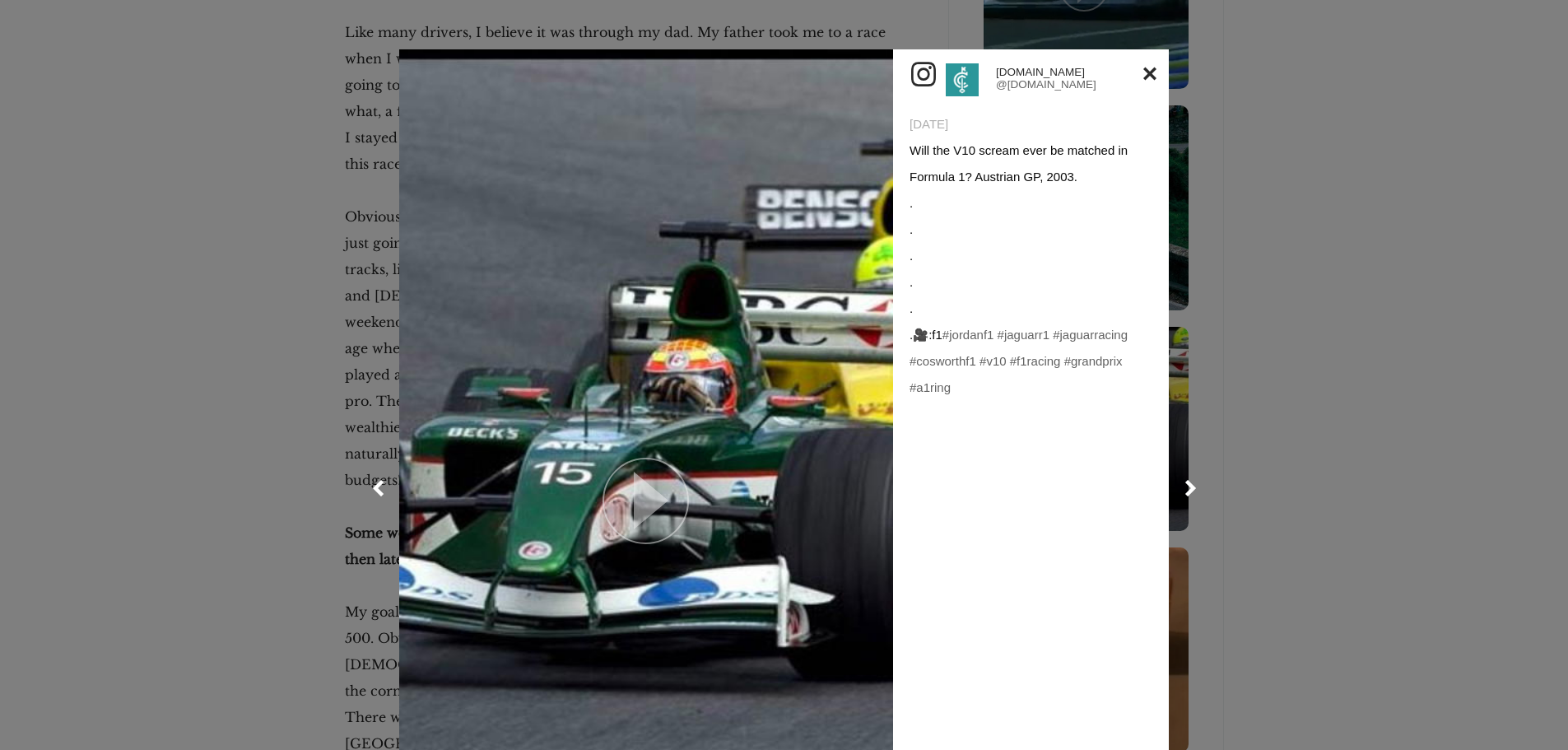
click at [640, 474] on icon at bounding box center [651, 501] width 34 height 58
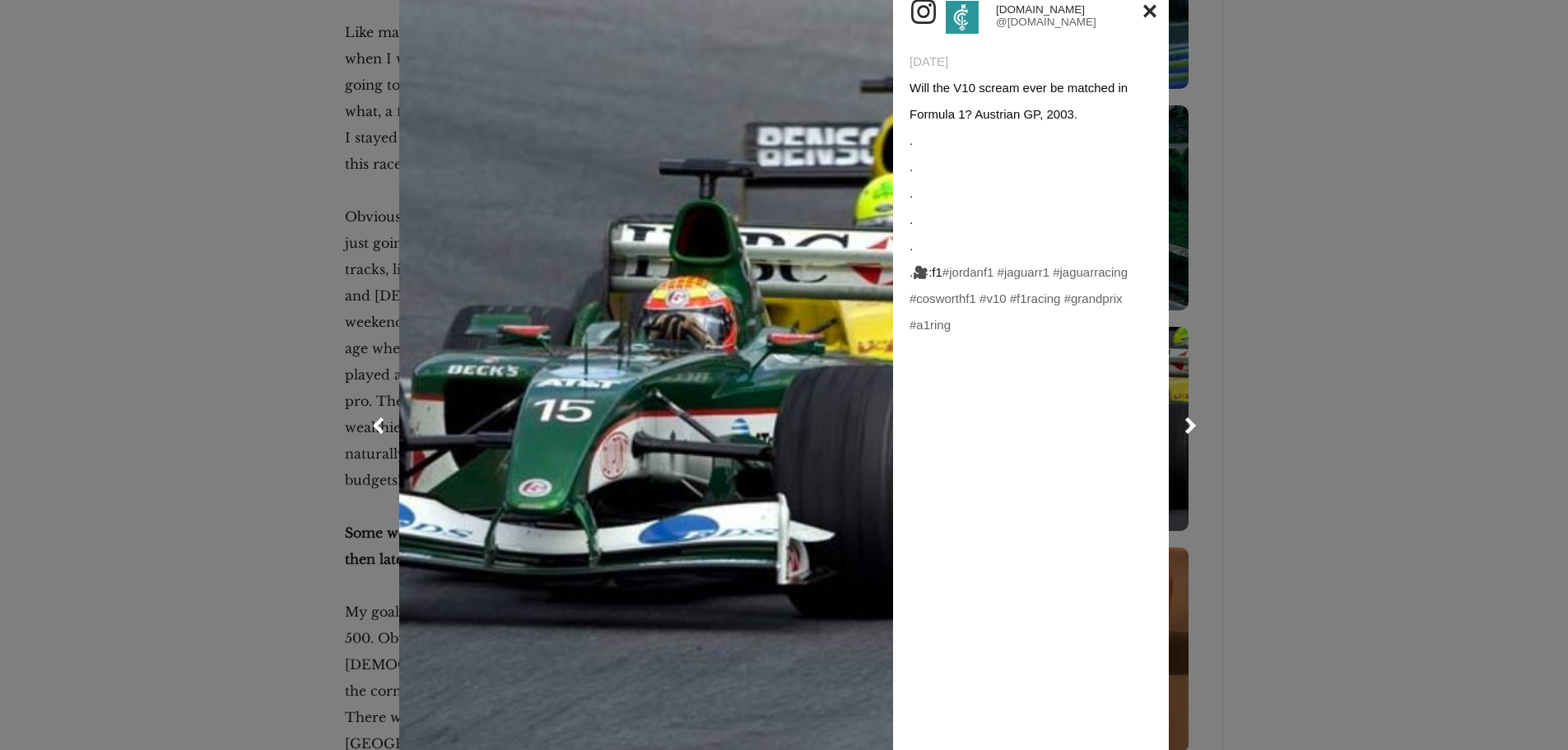
scroll to position [61, 0]
click at [1145, 4] on link at bounding box center [1150, 11] width 13 height 26
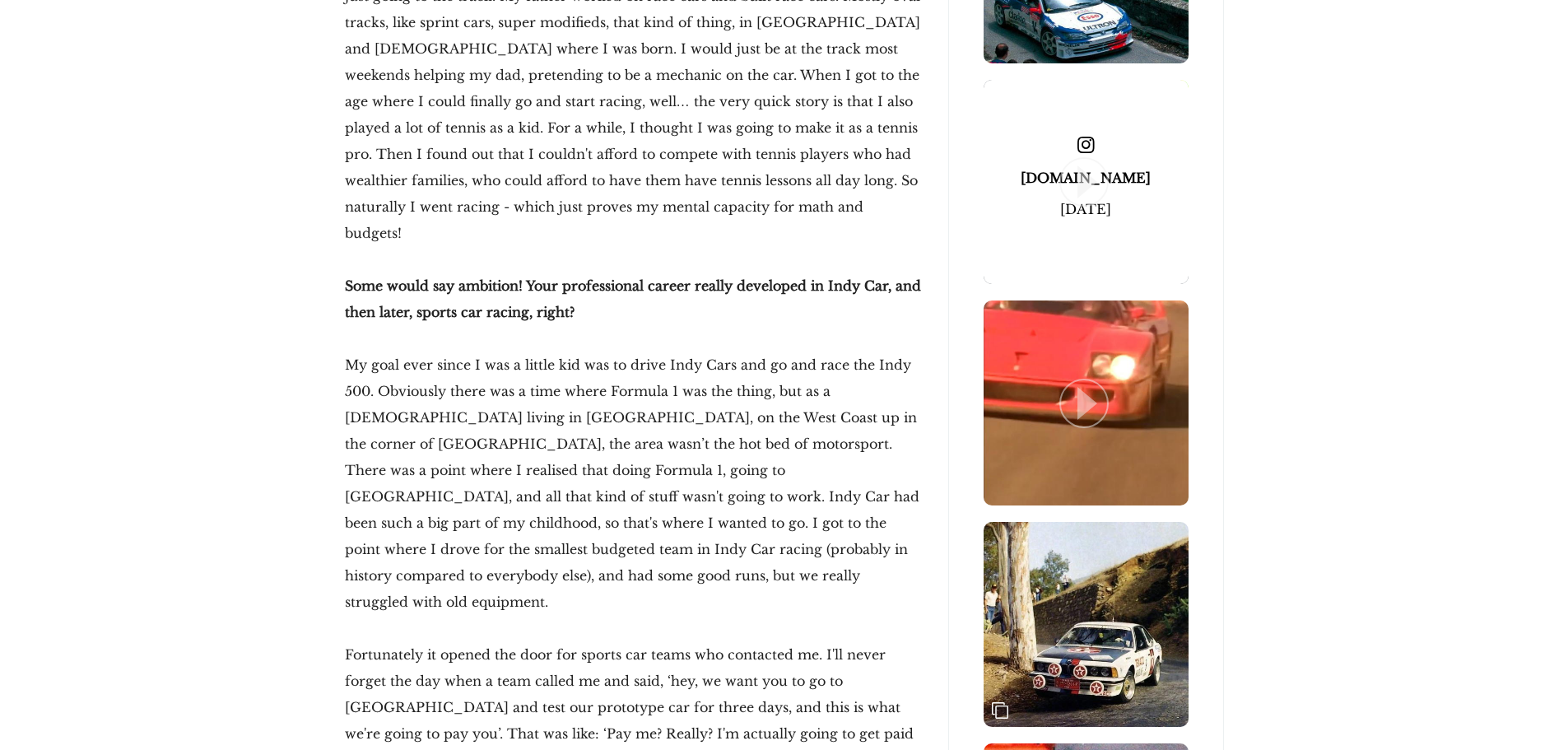
scroll to position [2306, 0]
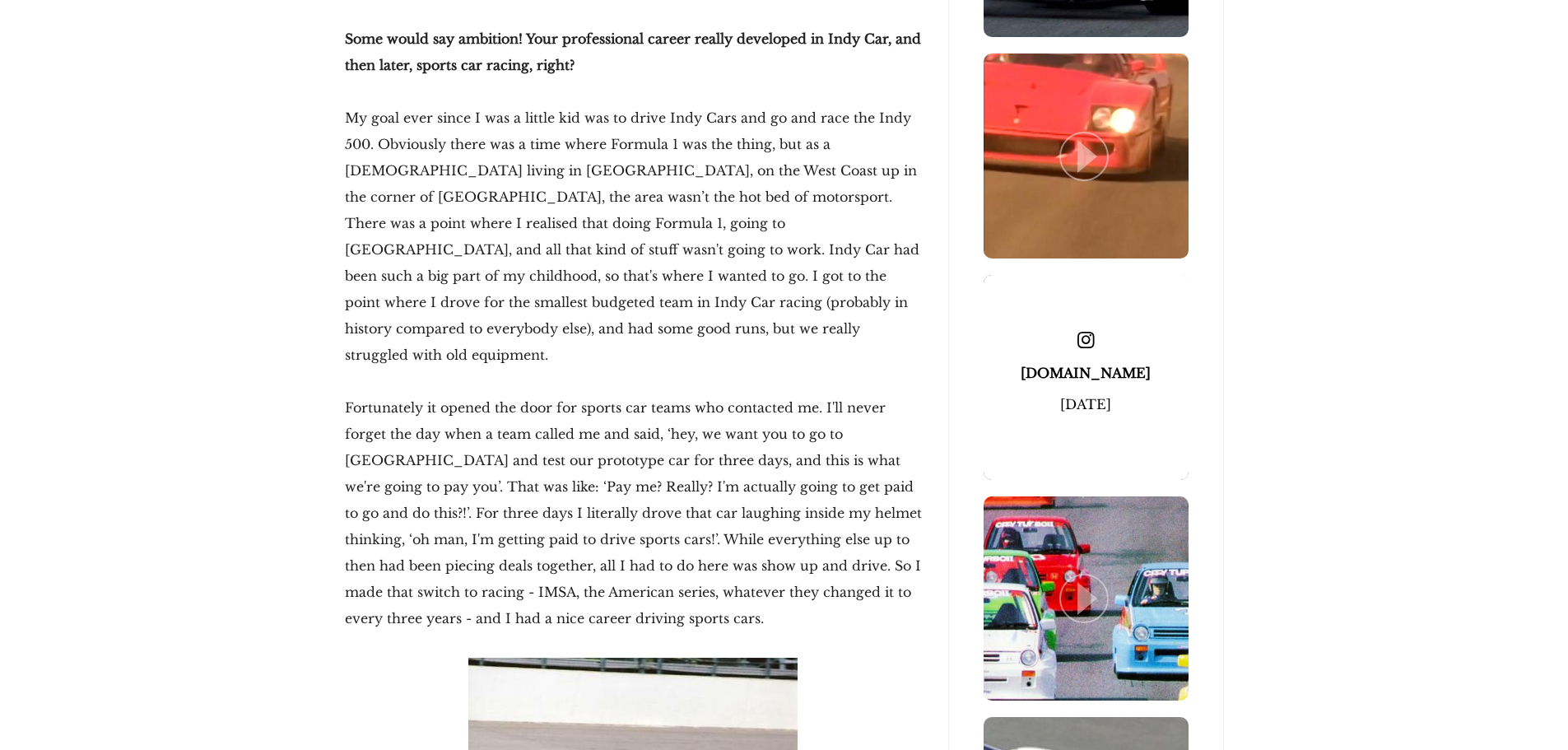
click at [1101, 344] on span at bounding box center [1087, 340] width 205 height 26
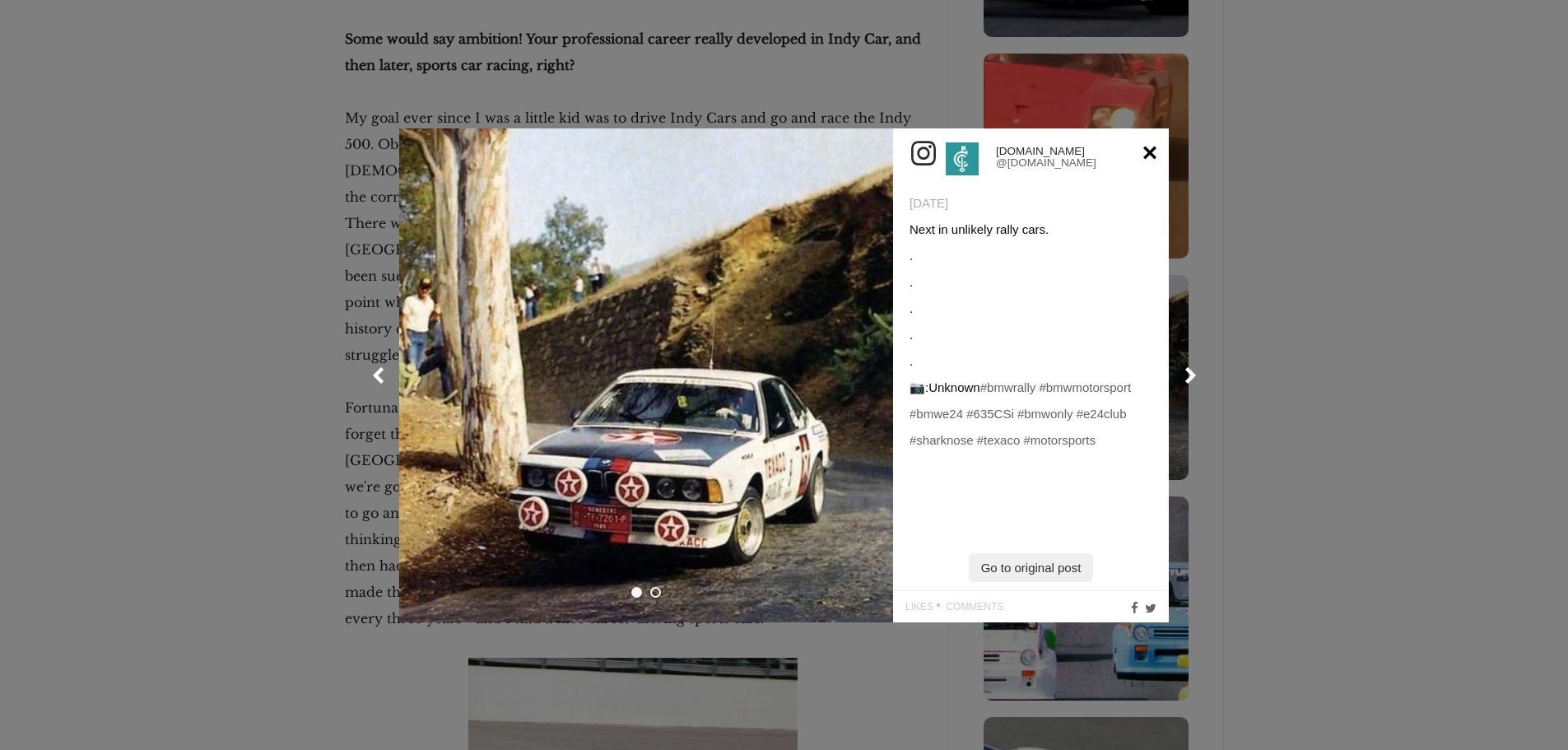
click at [1153, 148] on link at bounding box center [1150, 153] width 13 height 26
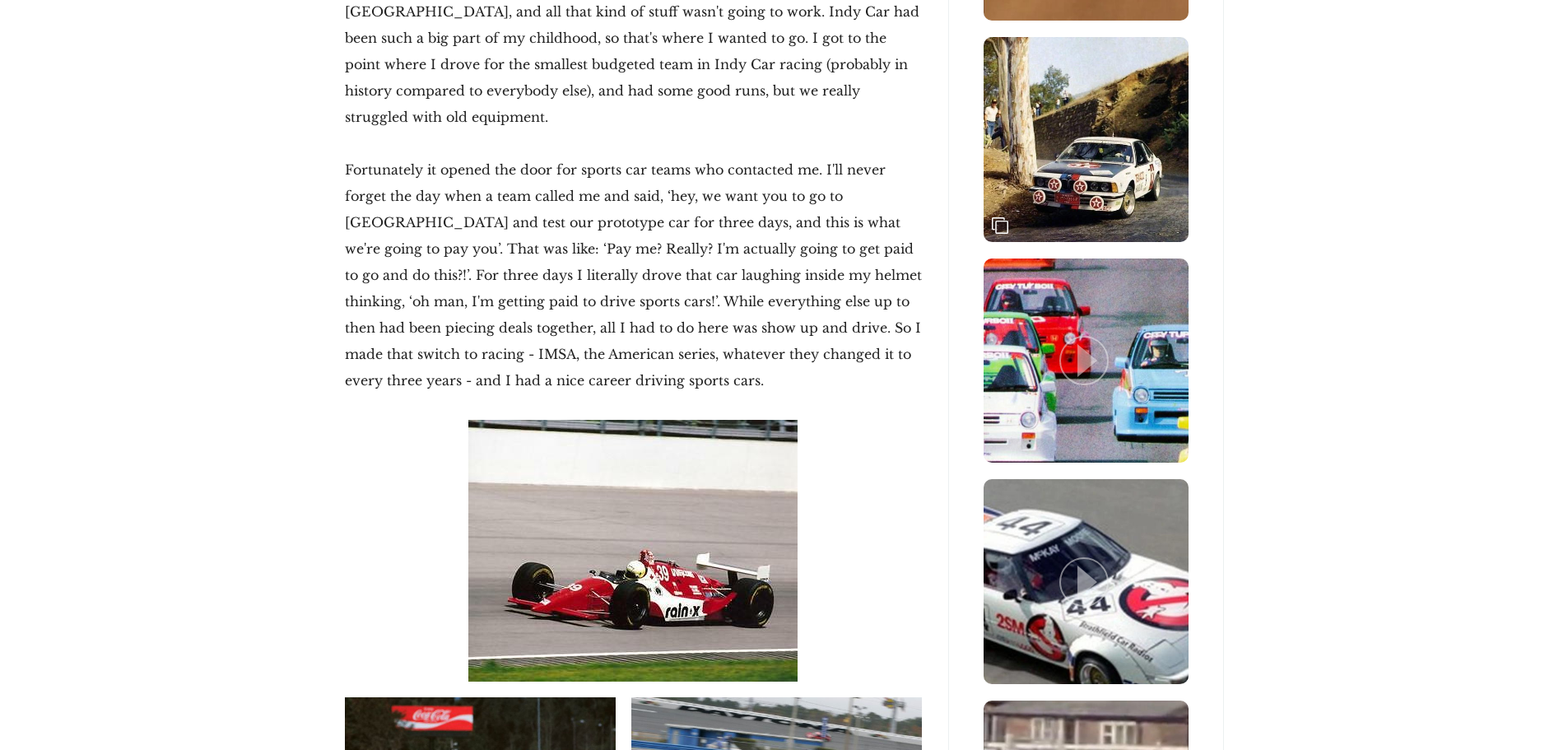
scroll to position [2553, 0]
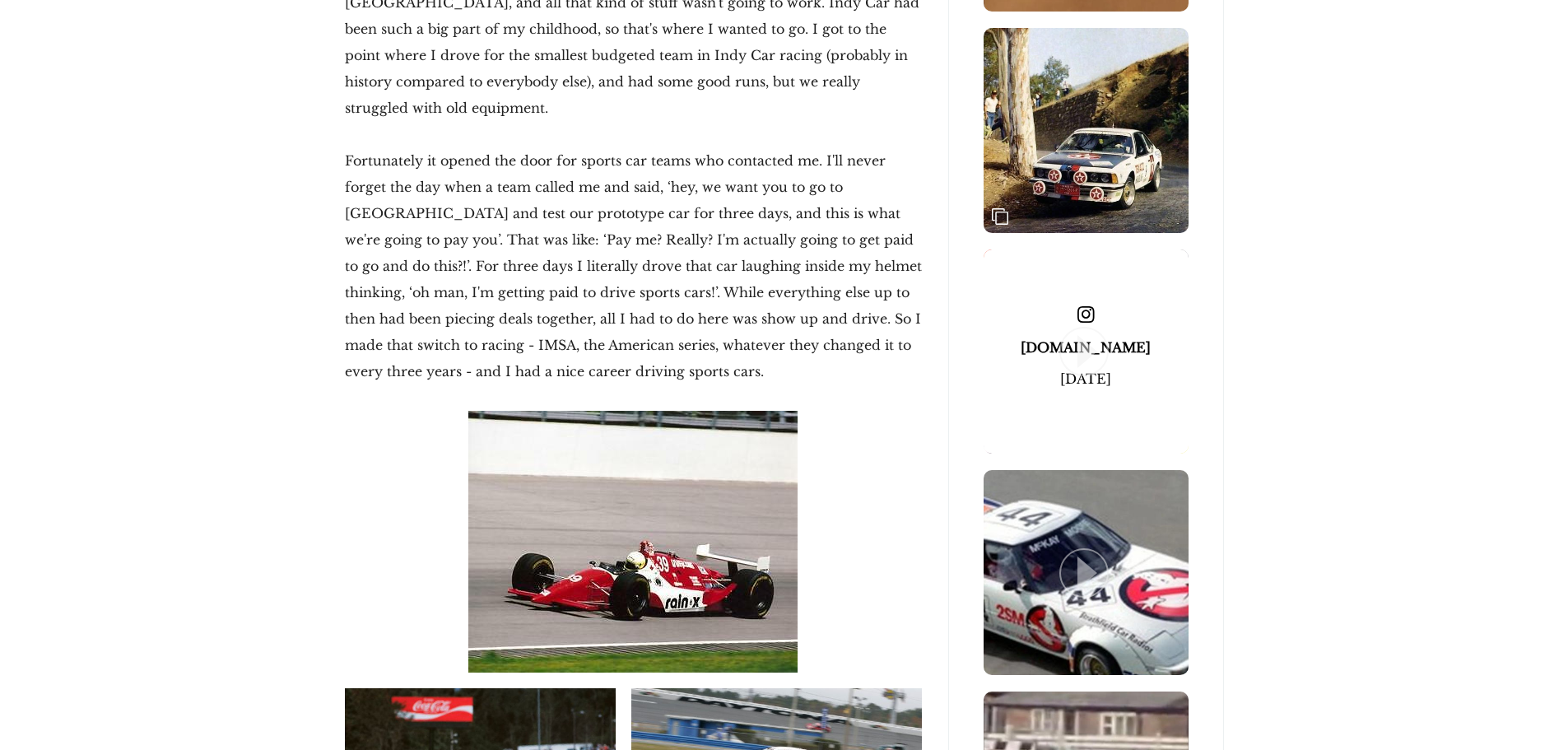
click at [1139, 306] on span at bounding box center [1087, 352] width 205 height 205
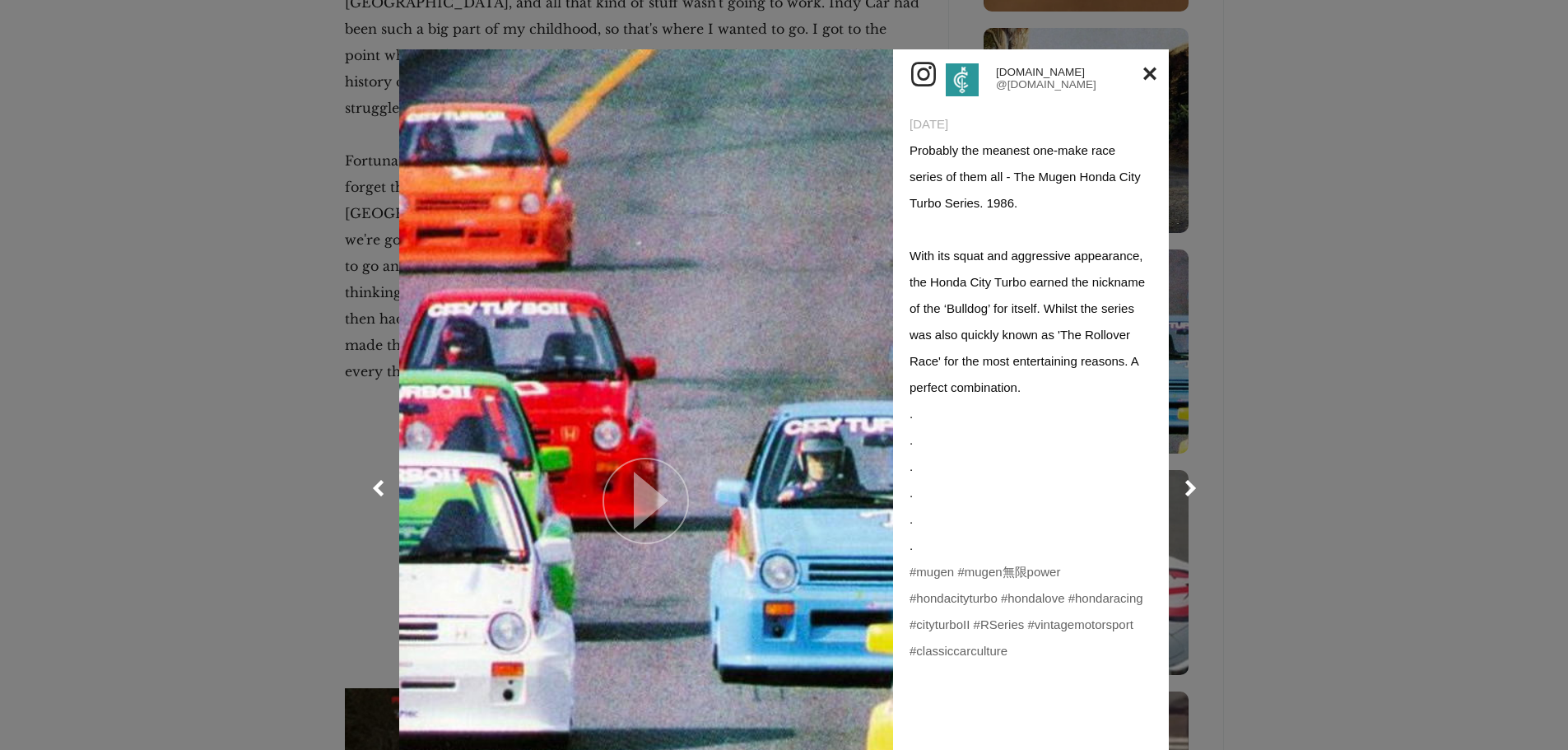
click at [621, 432] on link at bounding box center [645, 488] width 494 height 878
click at [1144, 75] on link at bounding box center [1150, 74] width 13 height 26
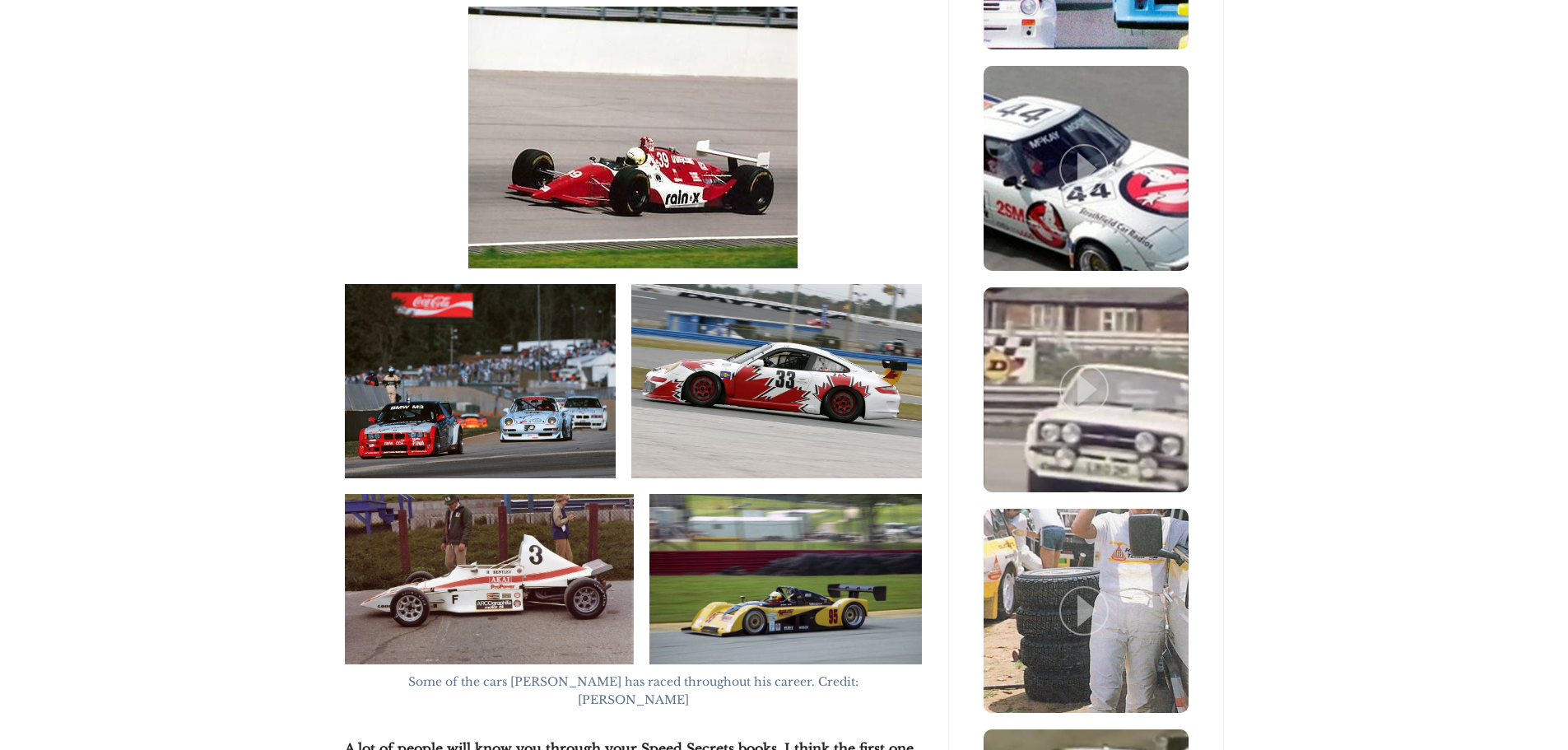
scroll to position [2965, 0]
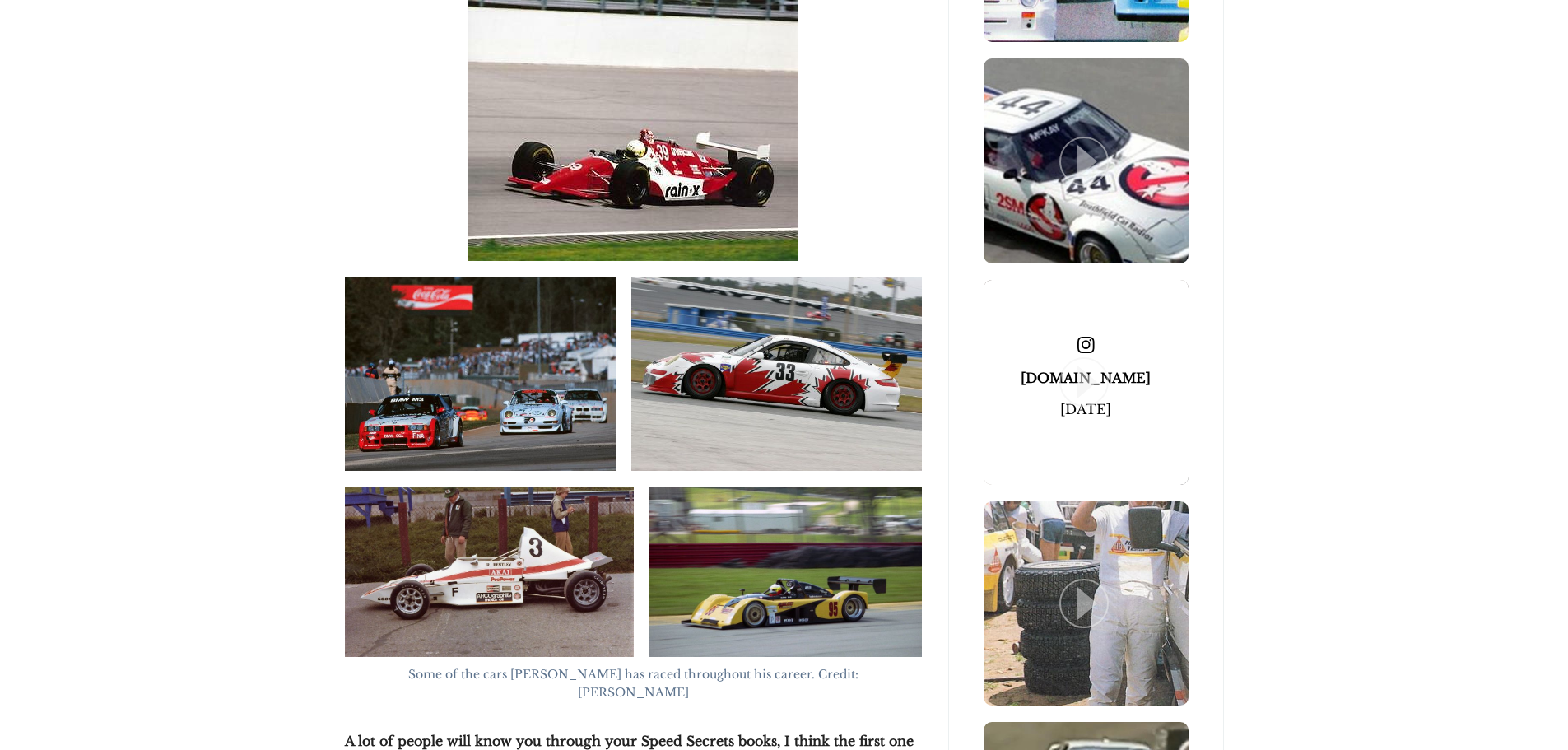
click at [1153, 383] on span at bounding box center [1087, 382] width 205 height 205
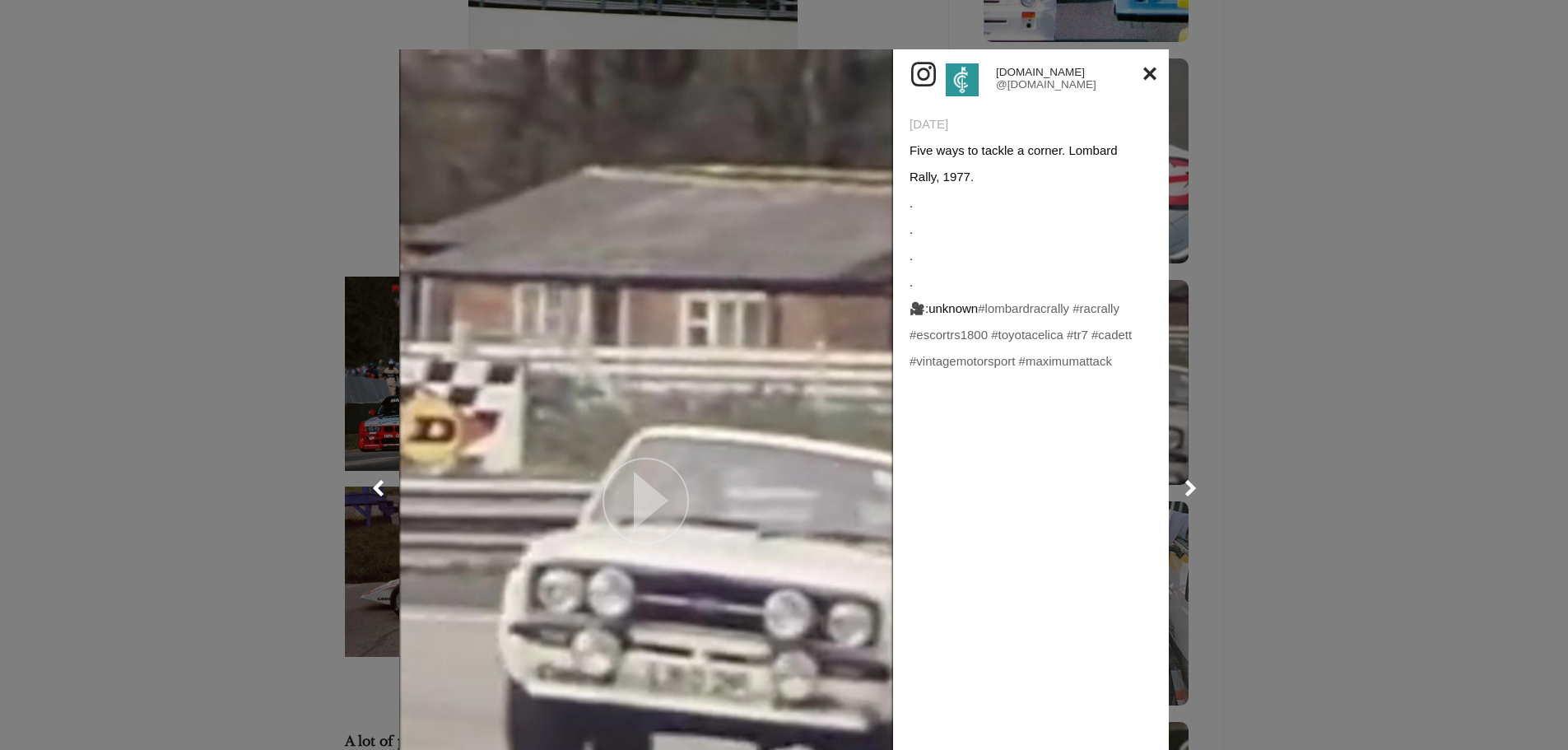
click at [679, 407] on link at bounding box center [645, 488] width 494 height 878
click at [1144, 70] on link at bounding box center [1150, 74] width 13 height 26
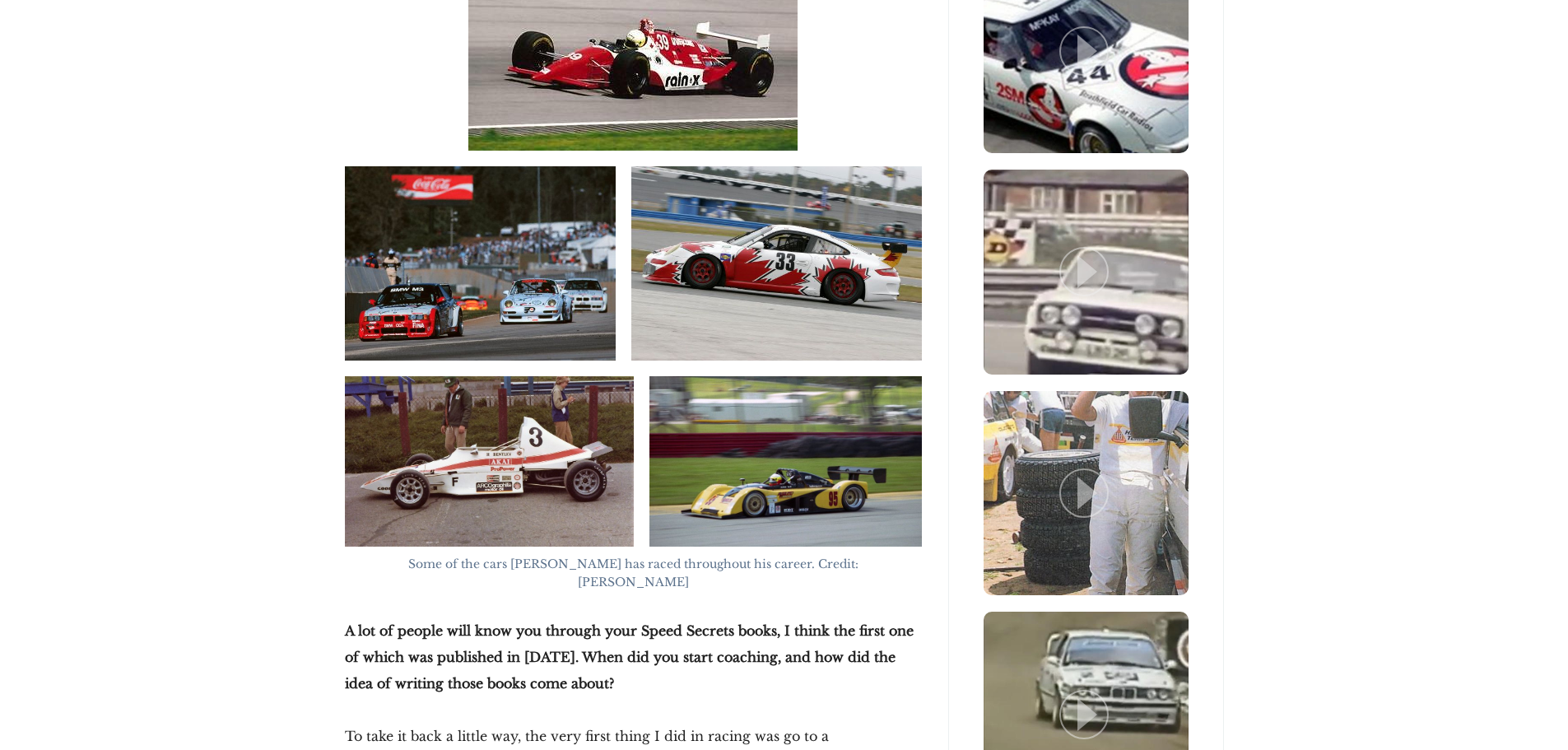
scroll to position [3294, 0]
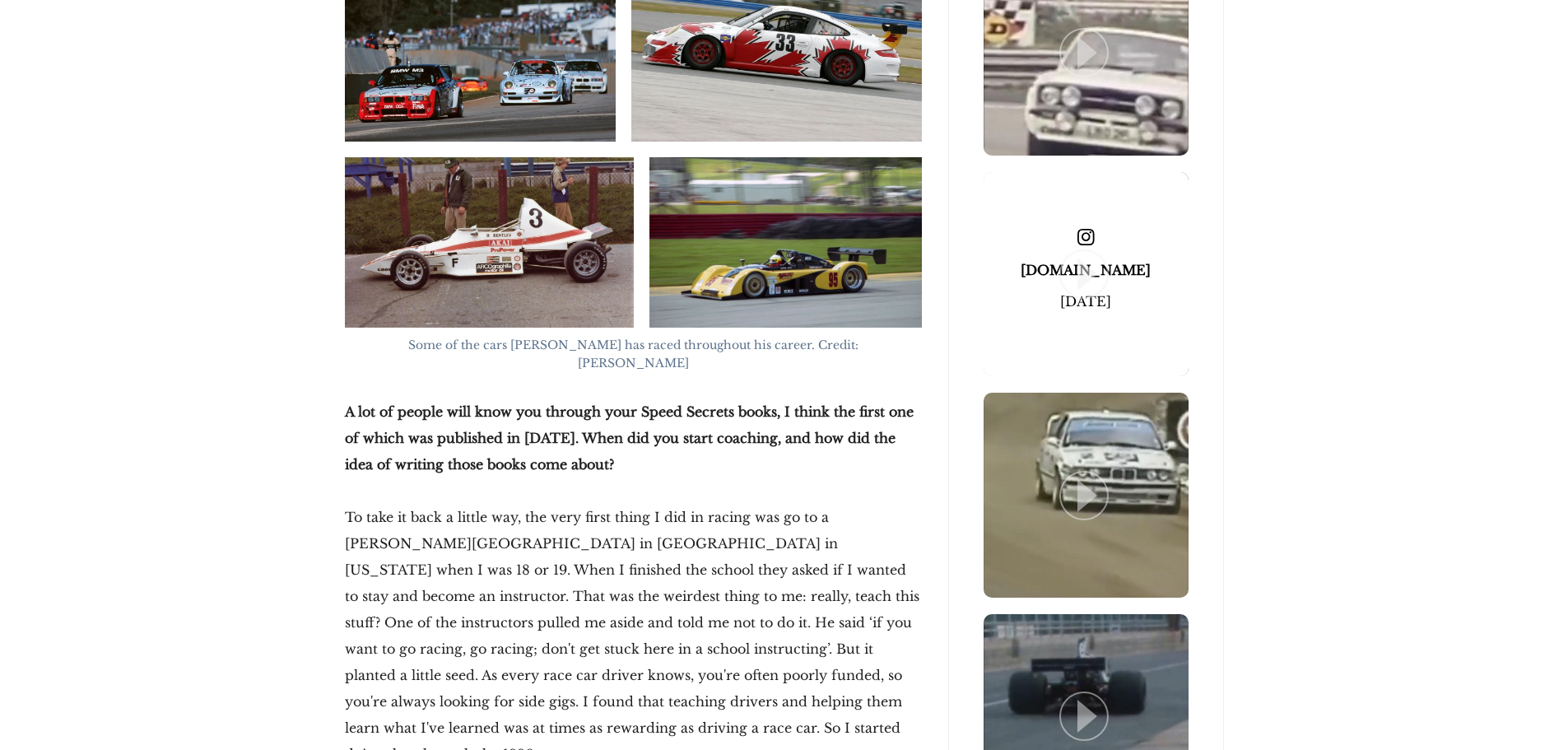
click at [1165, 239] on span at bounding box center [1087, 275] width 205 height 205
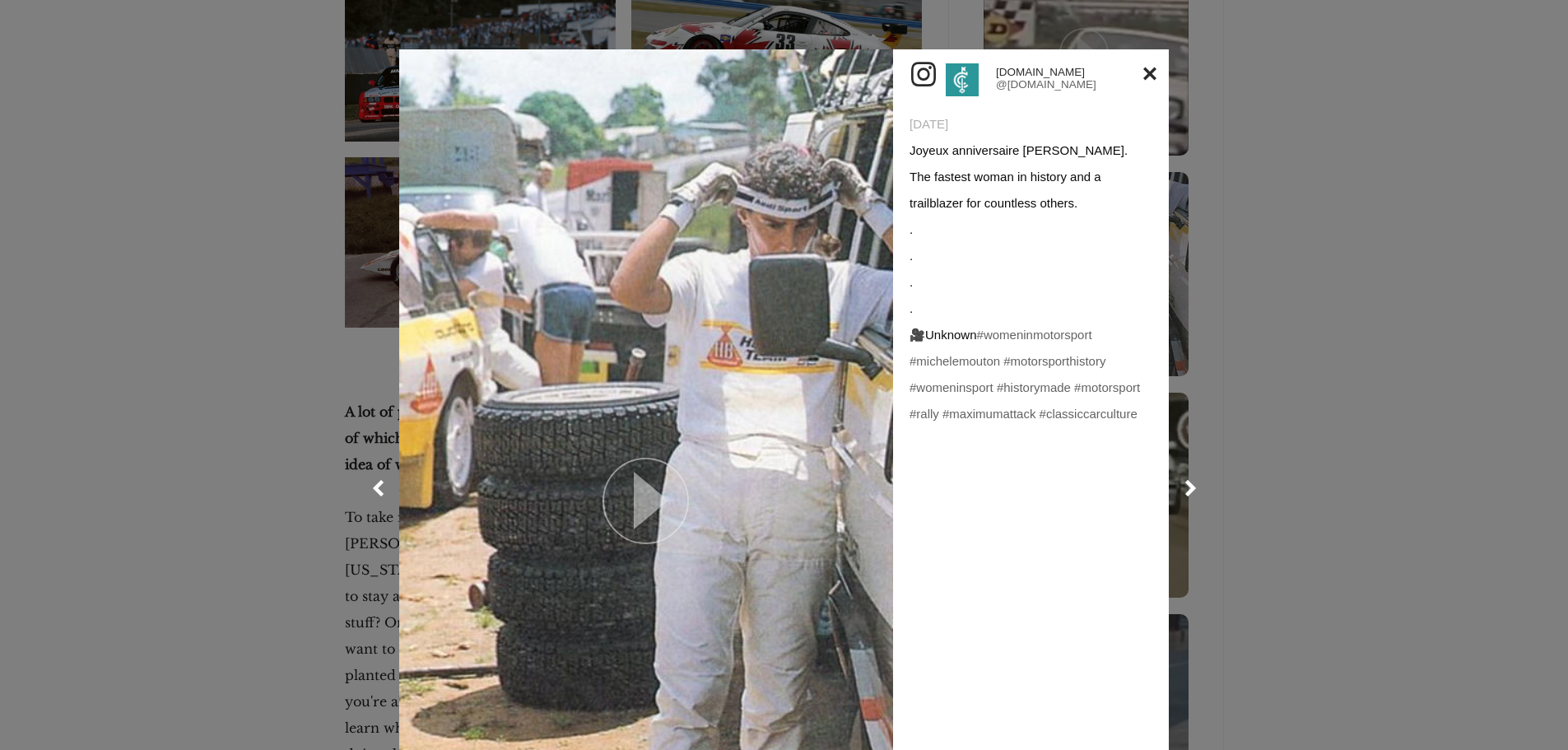
click at [1358, 226] on div at bounding box center [784, 488] width 1568 height 976
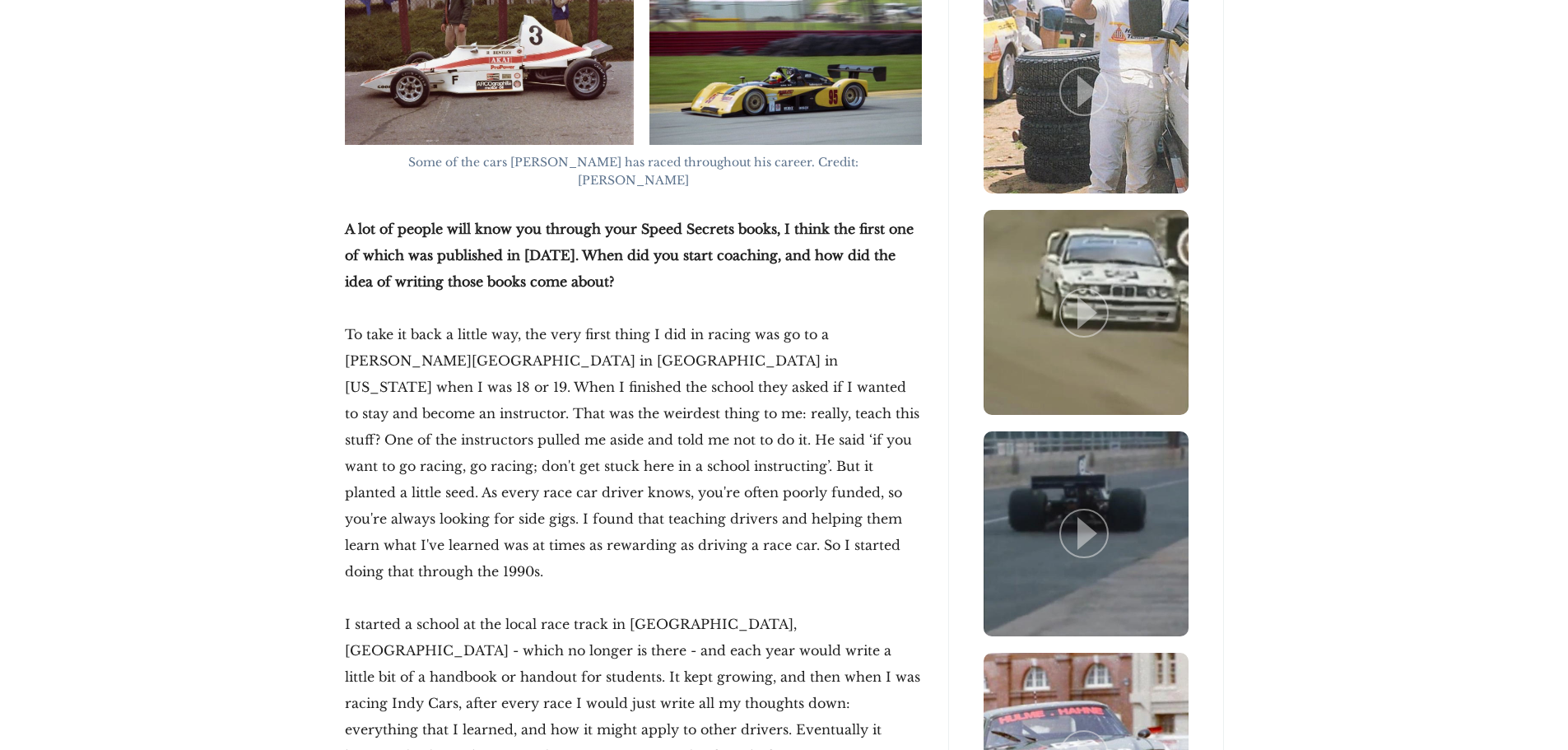
scroll to position [3541, 0]
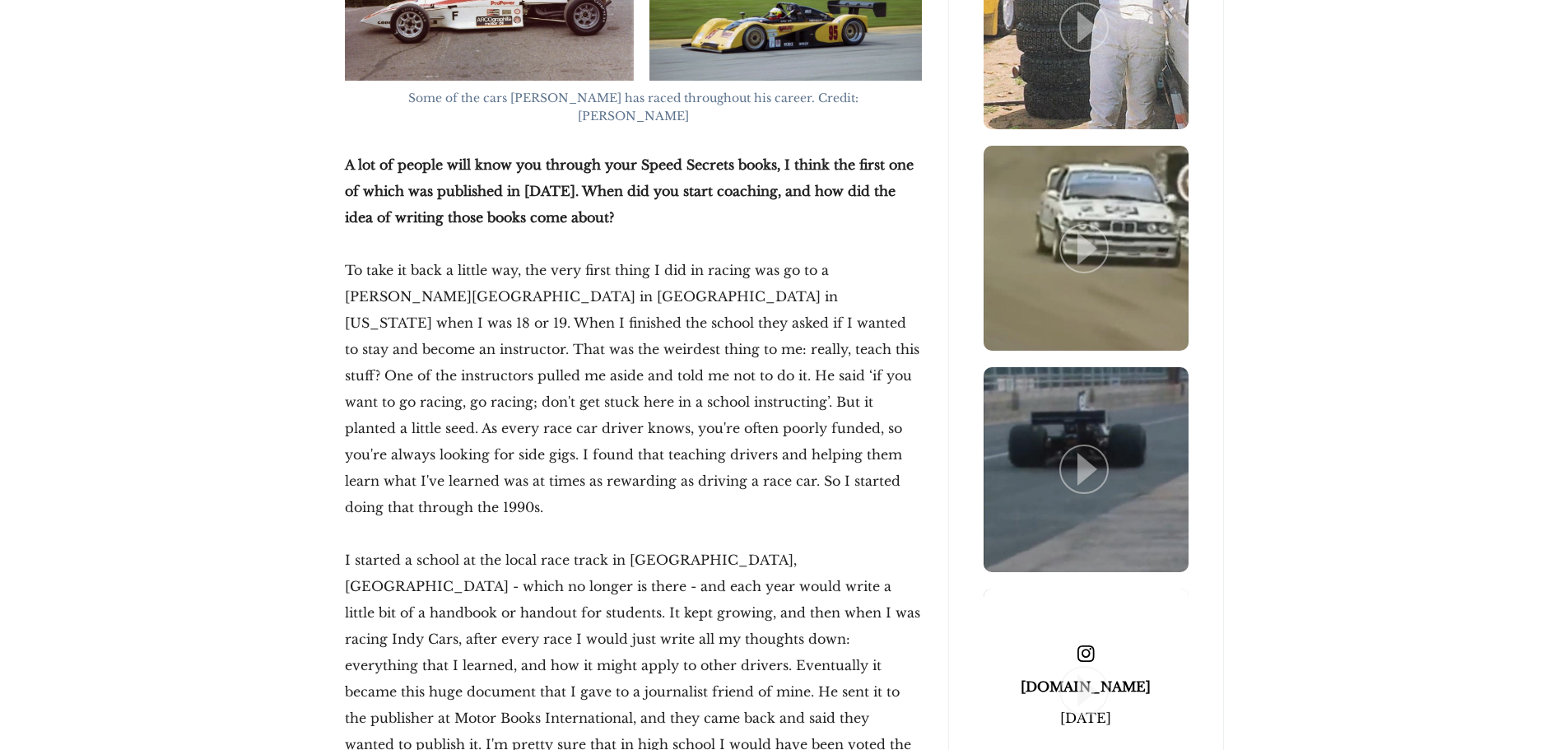
click at [1119, 718] on span at bounding box center [1087, 691] width 205 height 205
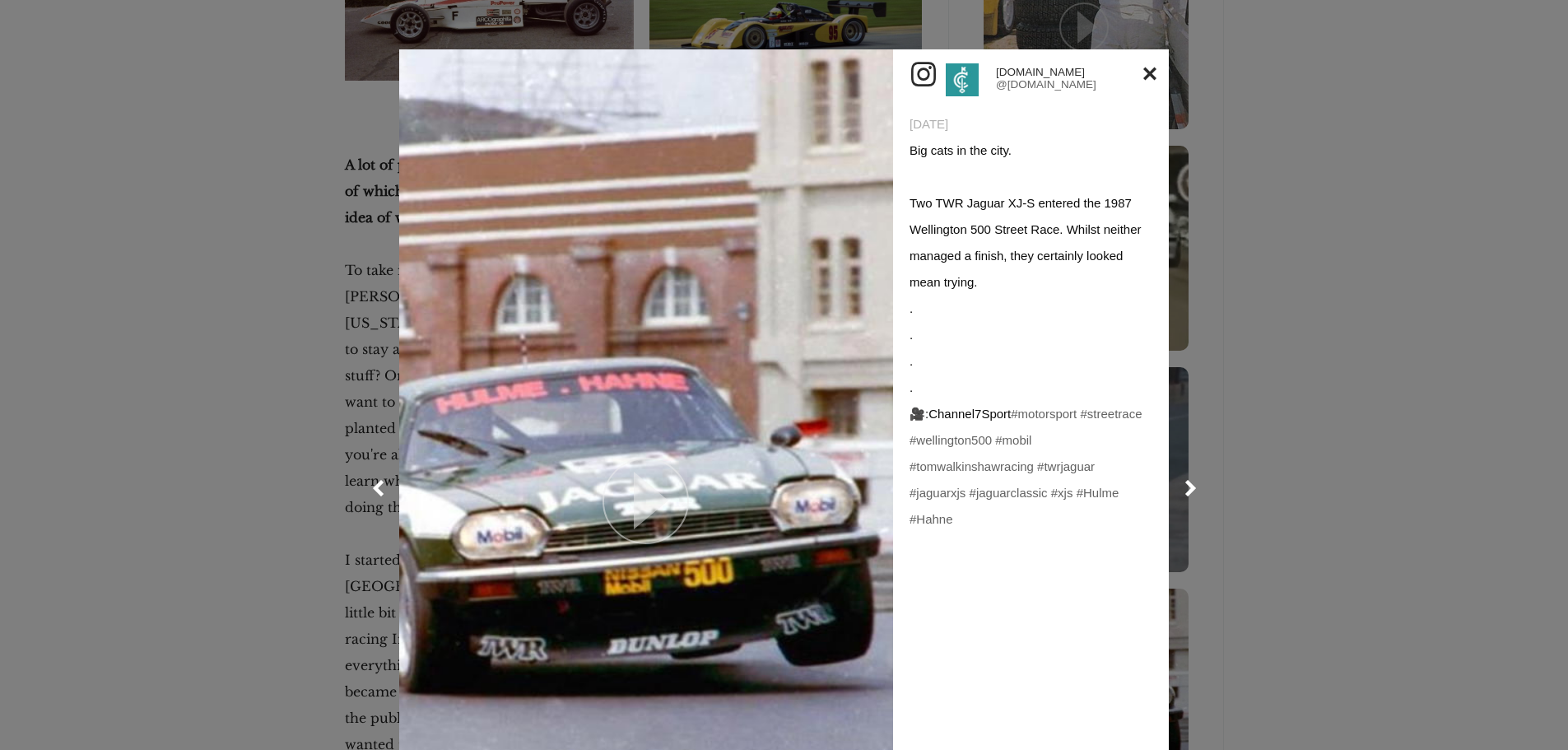
click at [708, 531] on link at bounding box center [645, 488] width 494 height 878
click at [1144, 77] on link at bounding box center [1150, 74] width 13 height 26
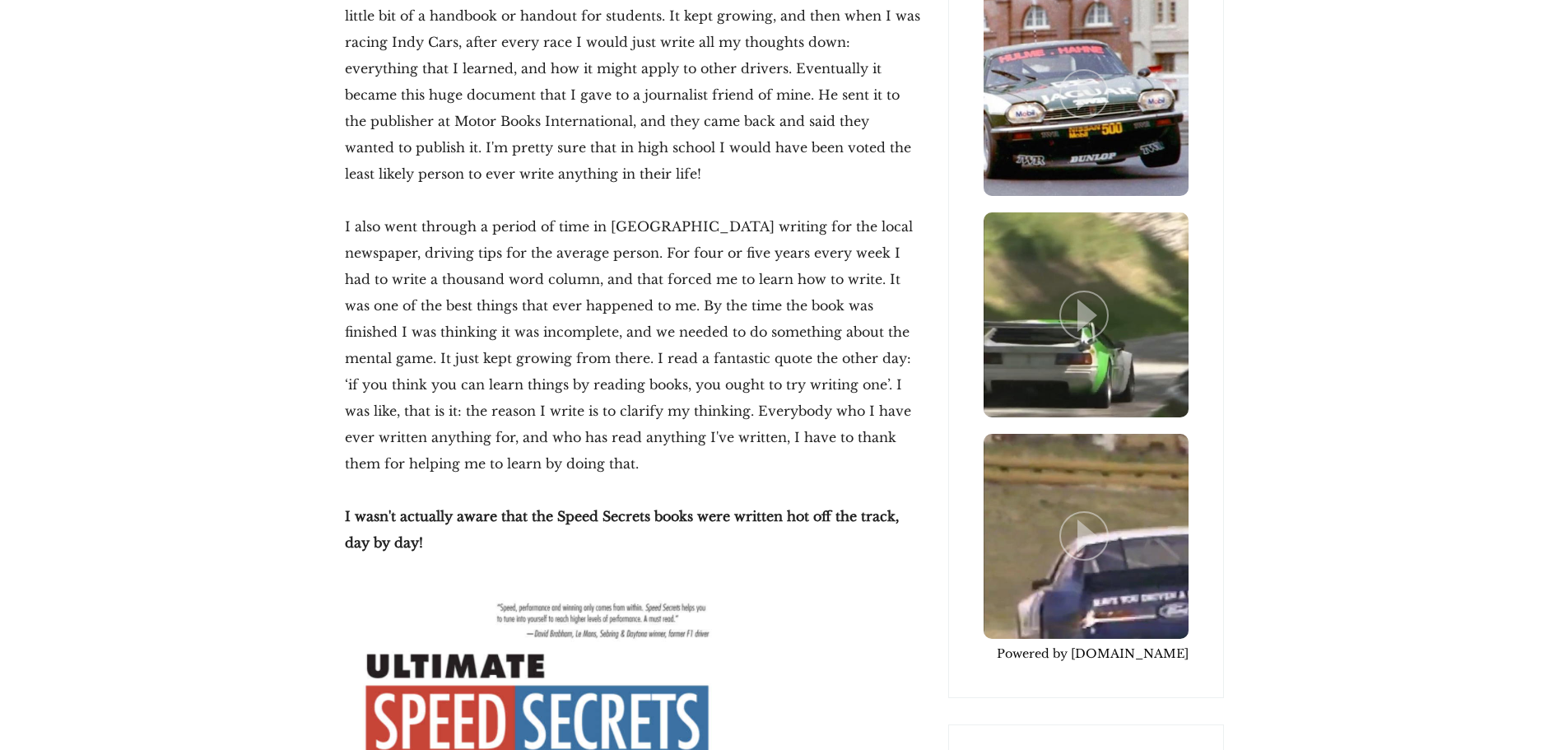
scroll to position [4282, 0]
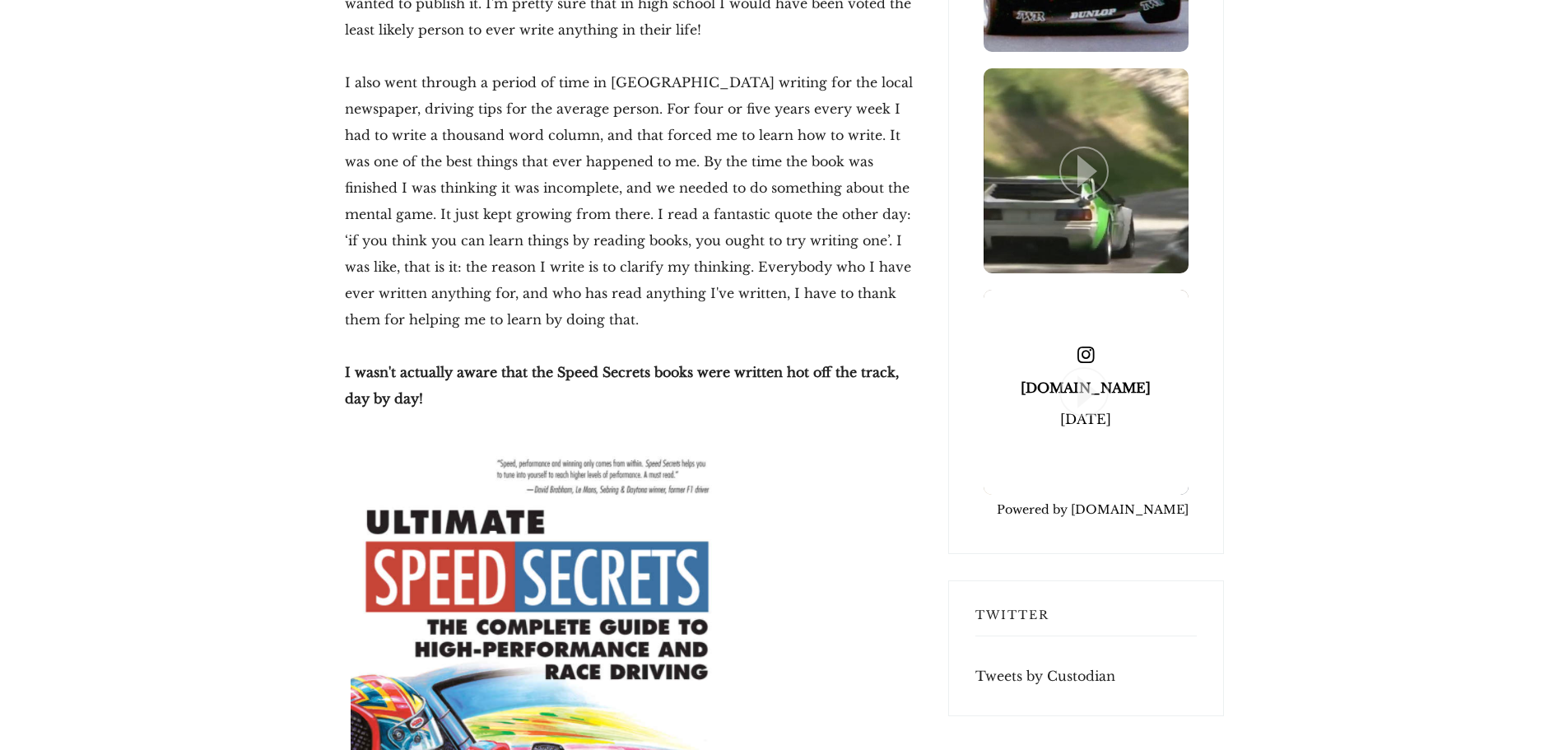
click at [1150, 316] on span at bounding box center [1087, 392] width 205 height 205
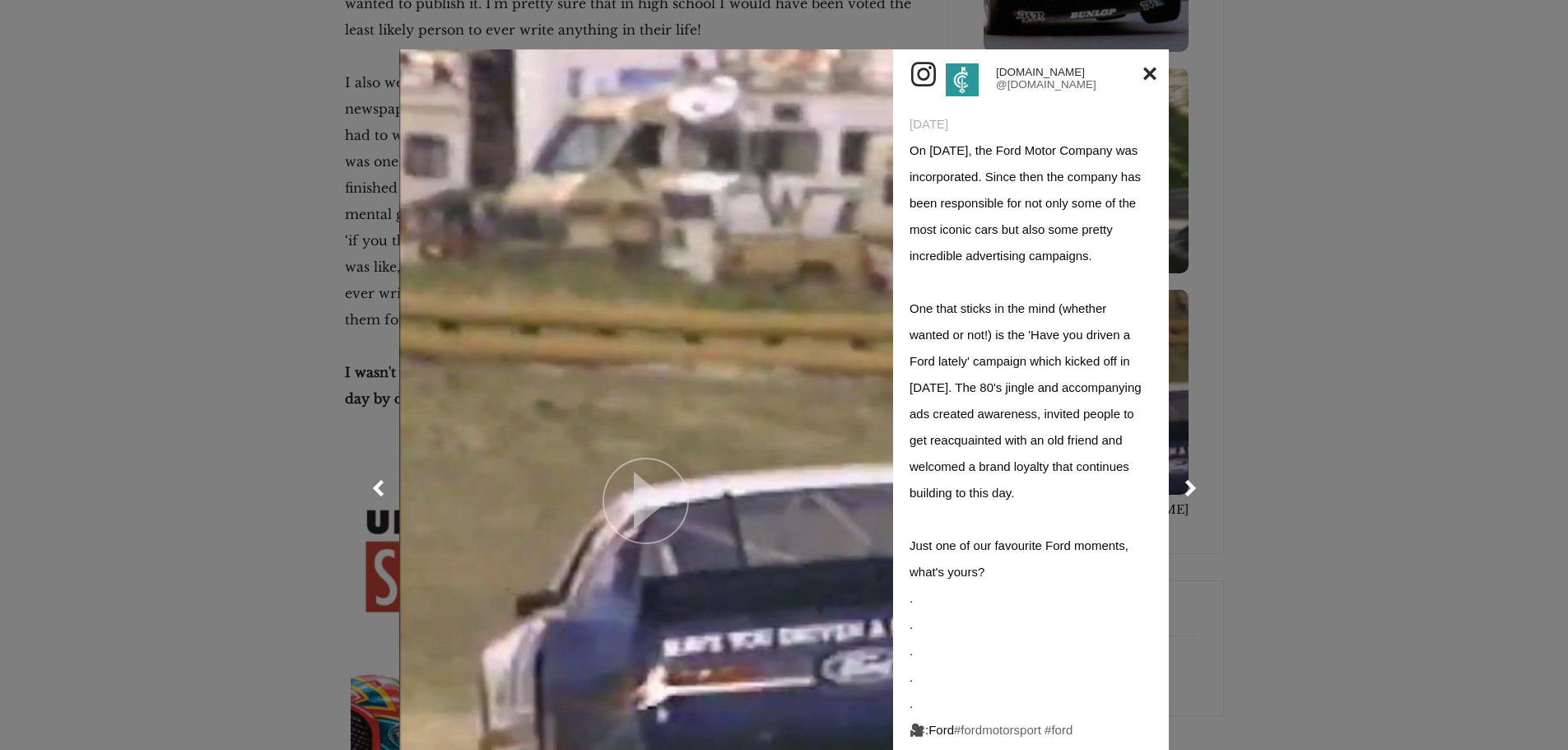
click at [718, 373] on link at bounding box center [645, 488] width 494 height 878
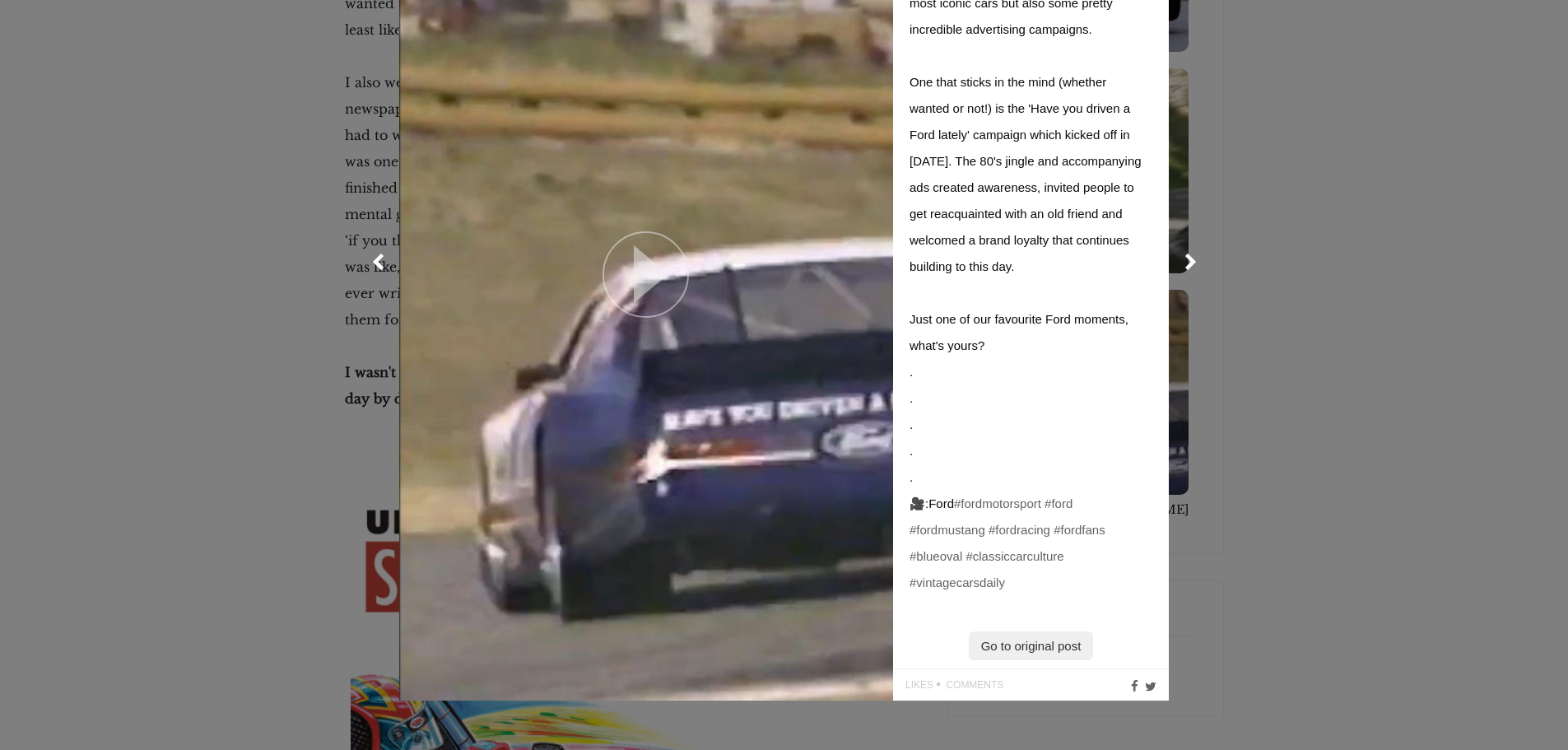
scroll to position [0, 0]
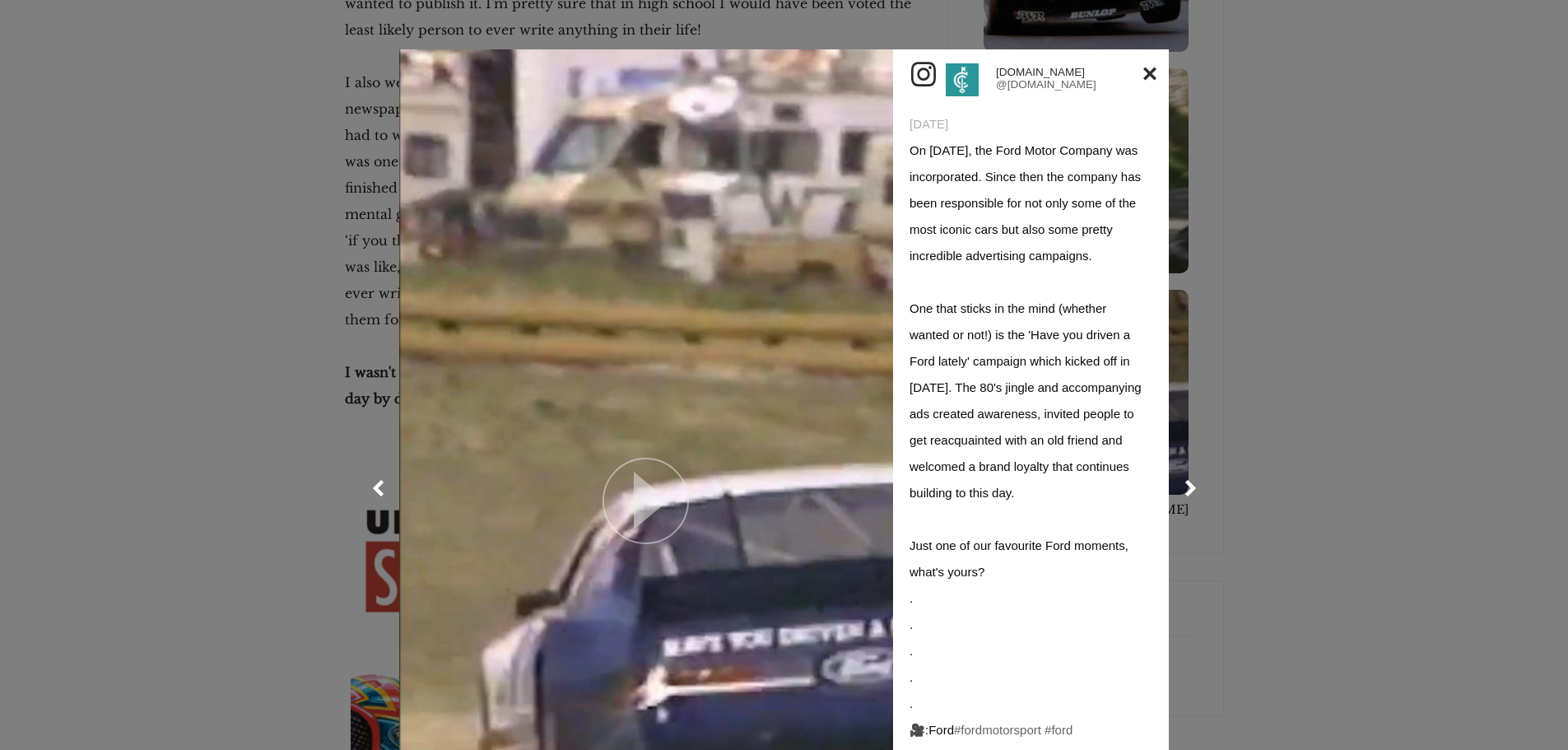
click at [1280, 324] on div at bounding box center [784, 488] width 1568 height 976
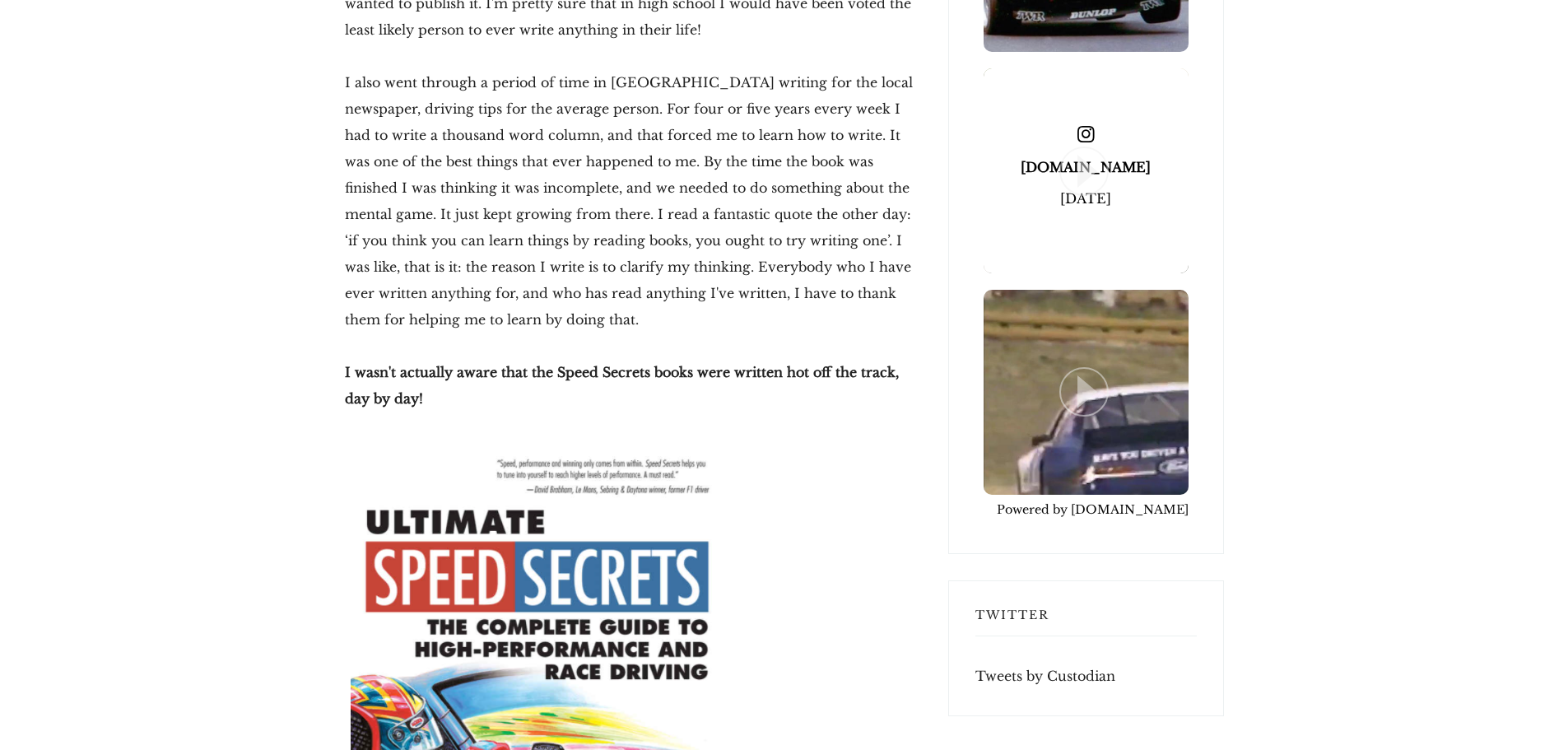
click at [1152, 230] on span at bounding box center [1087, 171] width 205 height 205
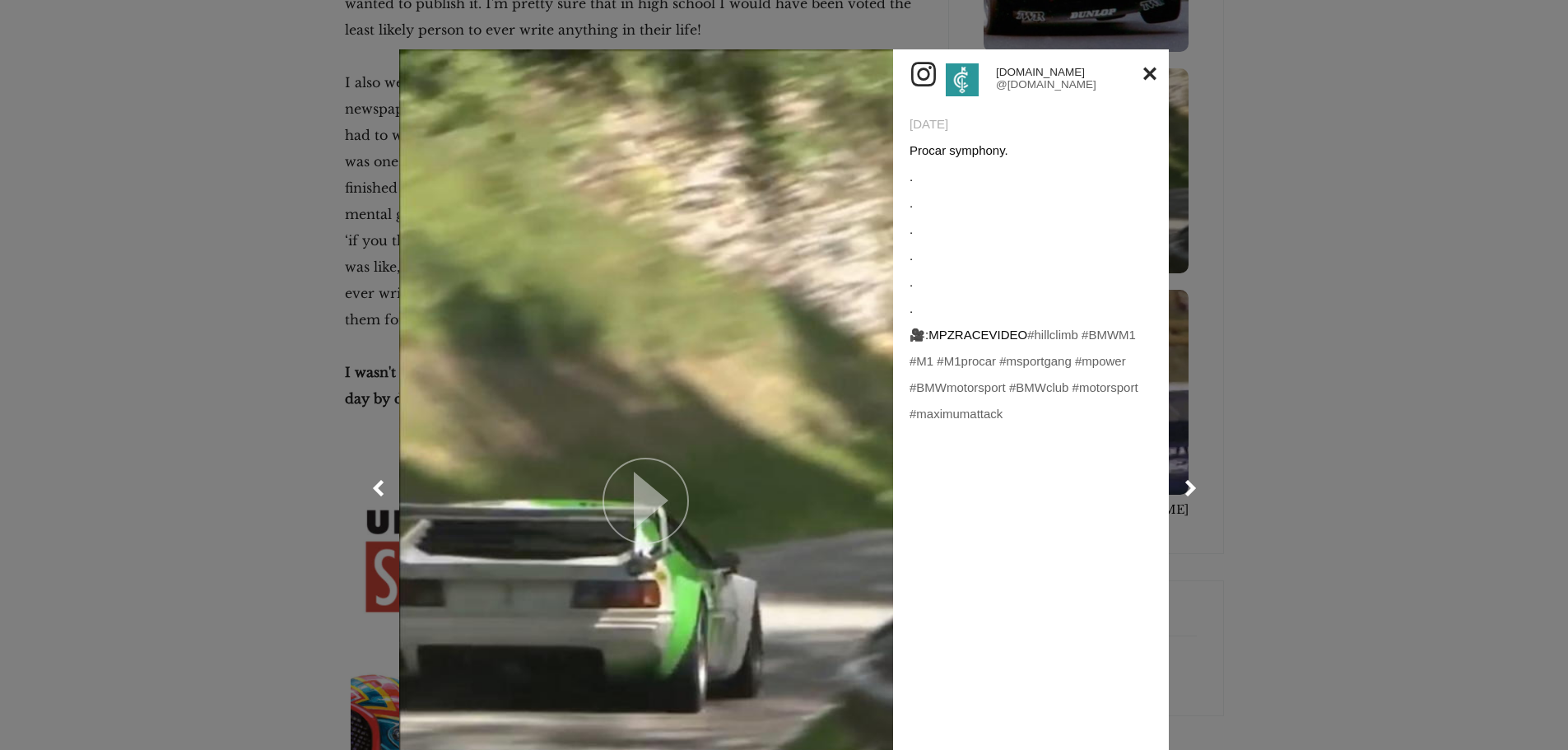
click at [659, 516] on icon at bounding box center [651, 501] width 34 height 58
click at [1144, 74] on link at bounding box center [1150, 74] width 13 height 26
